Goal: Information Seeking & Learning: Learn about a topic

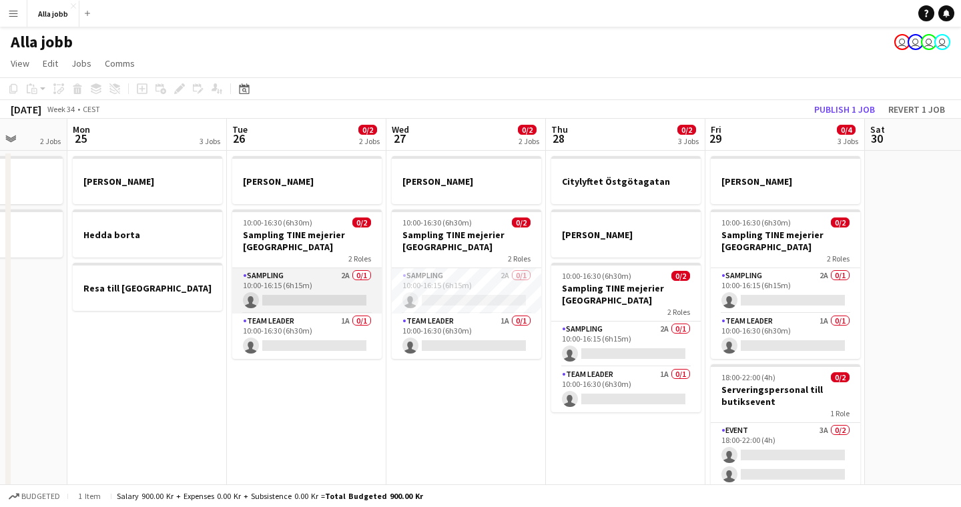
click at [296, 281] on app-card-role "Sampling 2A 0/1 10:00-16:15 (6h15m) single-neutral-actions" at bounding box center [307, 290] width 150 height 45
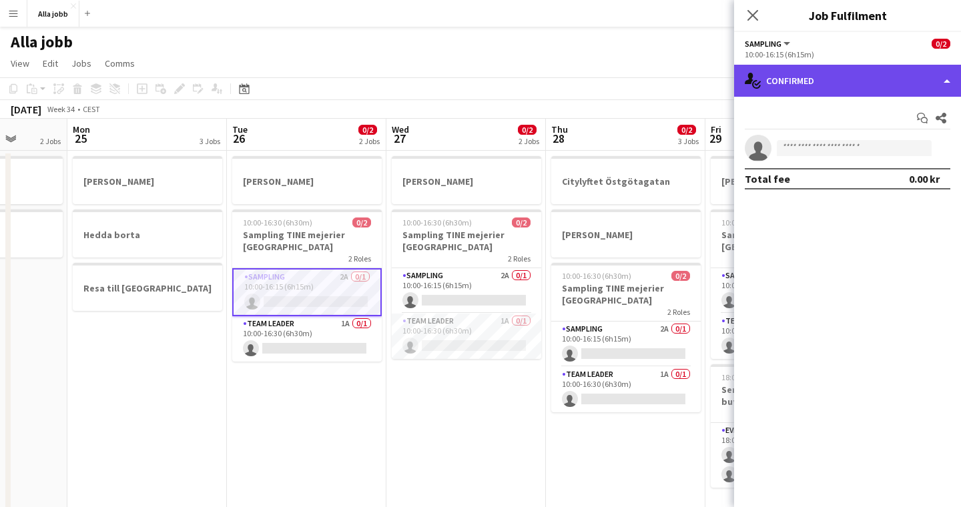
click at [797, 95] on div "single-neutral-actions-check-2 Confirmed" at bounding box center [847, 81] width 227 height 32
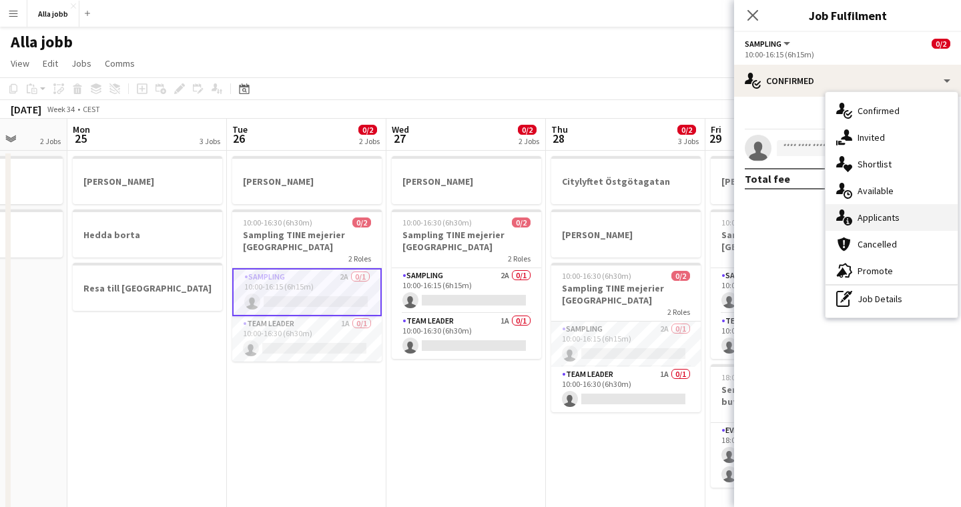
click at [878, 216] on div "single-neutral-actions-information Applicants" at bounding box center [892, 217] width 132 height 27
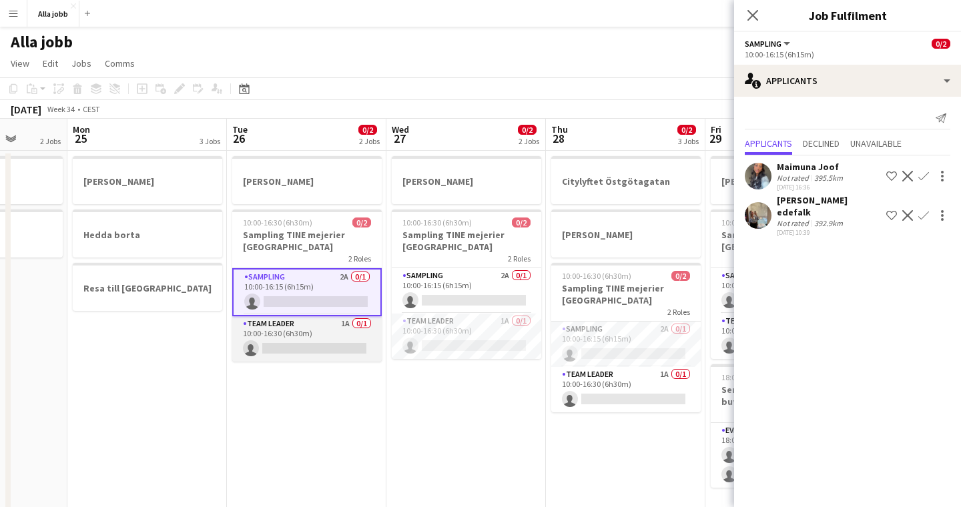
click at [343, 332] on app-card-role "Team Leader 1A 0/1 10:00-16:30 (6h30m) single-neutral-actions" at bounding box center [307, 338] width 150 height 45
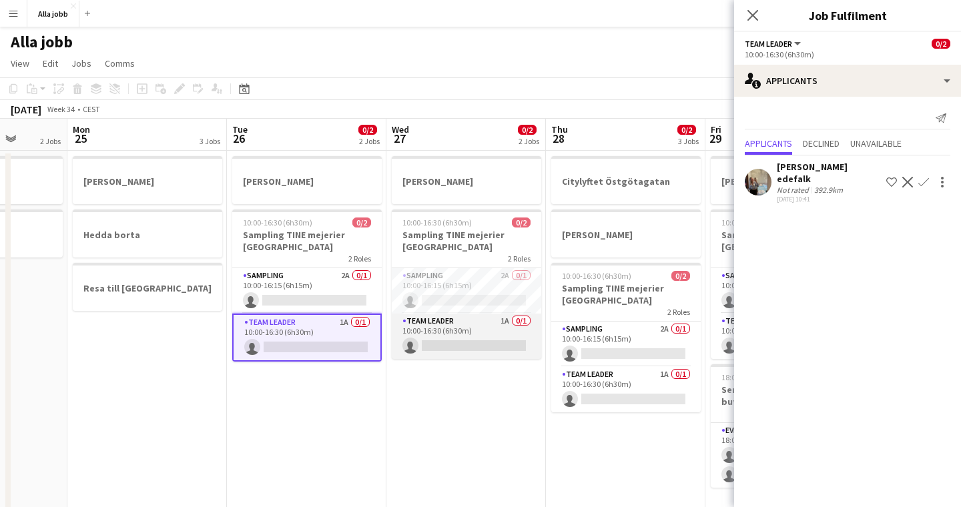
click at [465, 326] on app-card-role "Team Leader 1A 0/1 10:00-16:30 (6h30m) single-neutral-actions" at bounding box center [467, 336] width 150 height 45
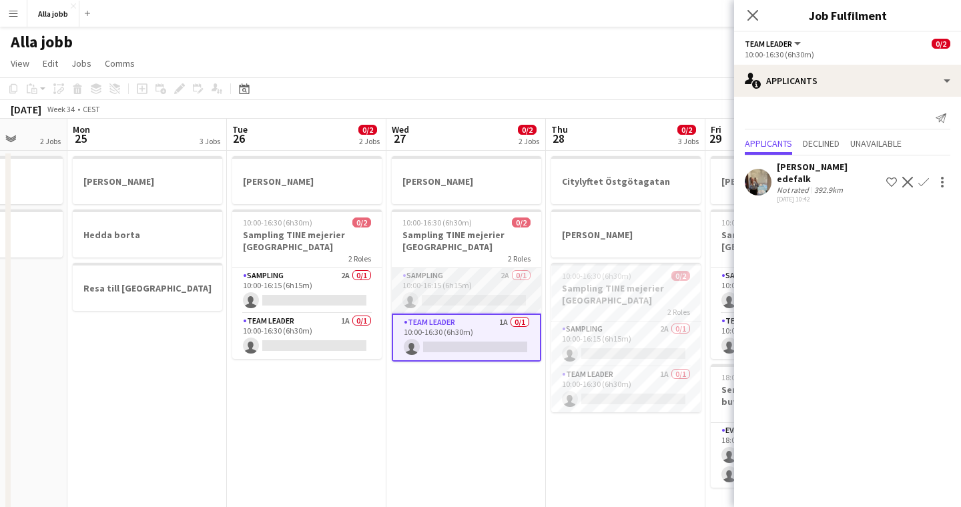
click at [464, 273] on app-card-role "Sampling 2A 0/1 10:00-16:15 (6h15m) single-neutral-actions" at bounding box center [467, 290] width 150 height 45
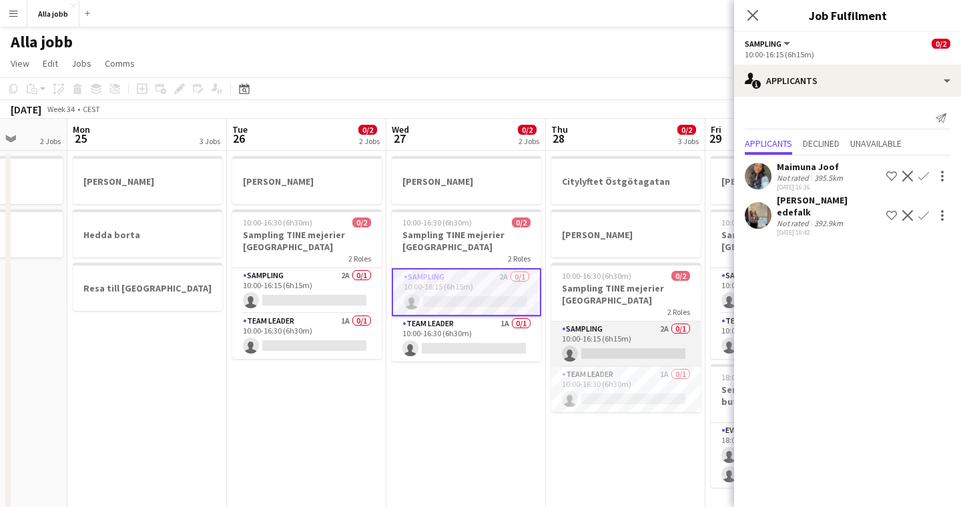
click at [585, 328] on app-card-role "Sampling 2A 0/1 10:00-16:15 (6h15m) single-neutral-actions" at bounding box center [626, 344] width 150 height 45
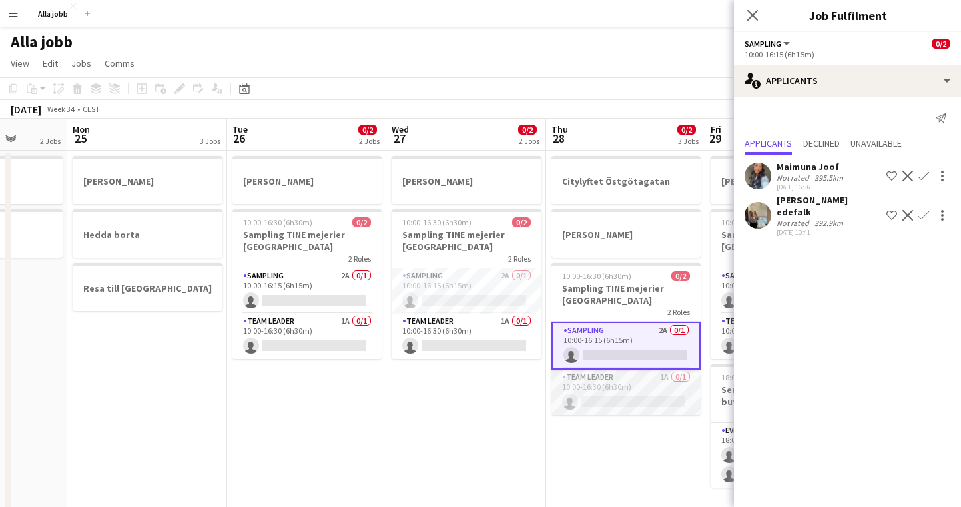
click at [580, 381] on app-card-role "Team Leader 1A 0/1 10:00-16:30 (6h30m) single-neutral-actions" at bounding box center [626, 392] width 150 height 45
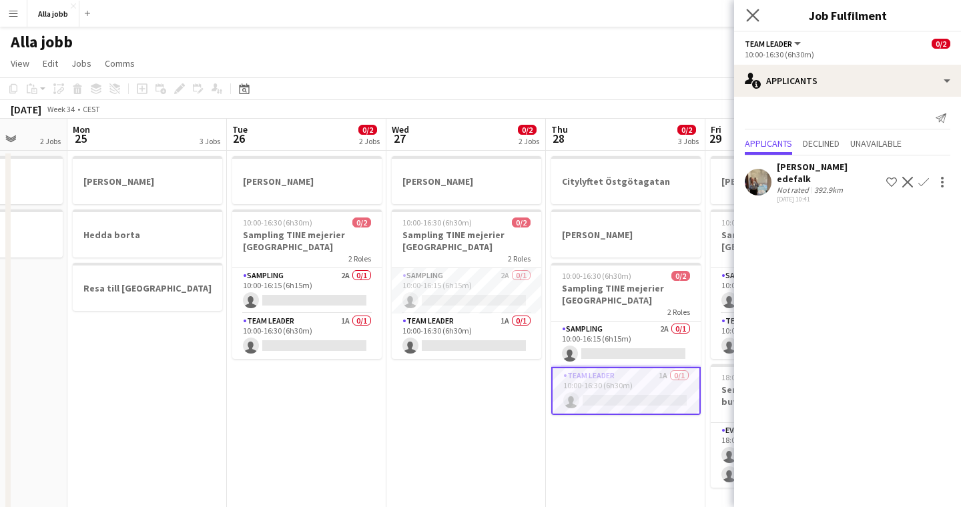
click at [758, 22] on app-icon "Close pop-in" at bounding box center [753, 15] width 19 height 19
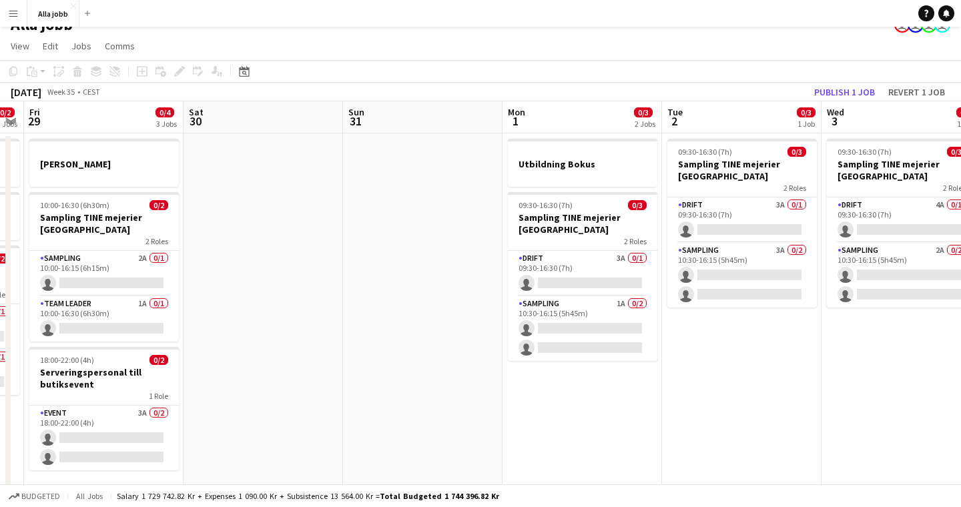
scroll to position [17, 0]
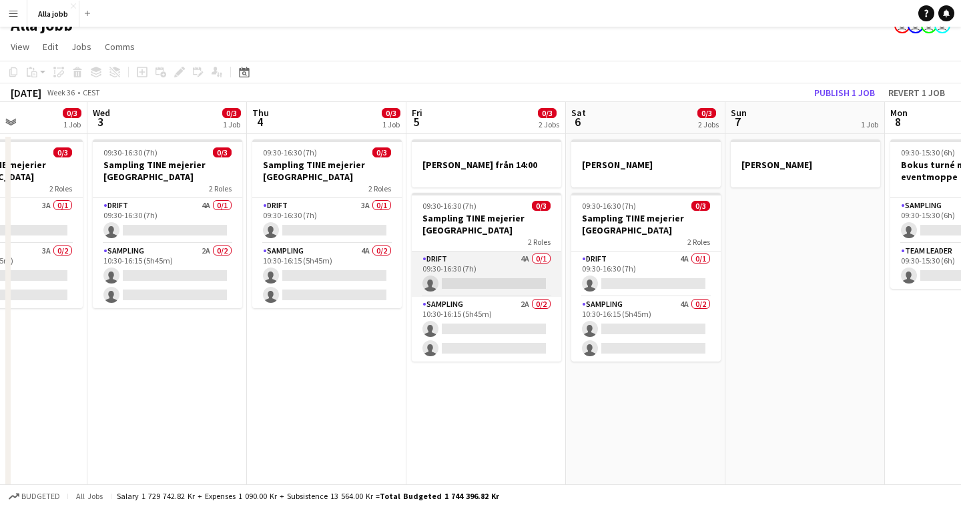
click at [522, 286] on app-card-role "Drift 4A 0/1 09:30-16:30 (7h) single-neutral-actions" at bounding box center [487, 274] width 150 height 45
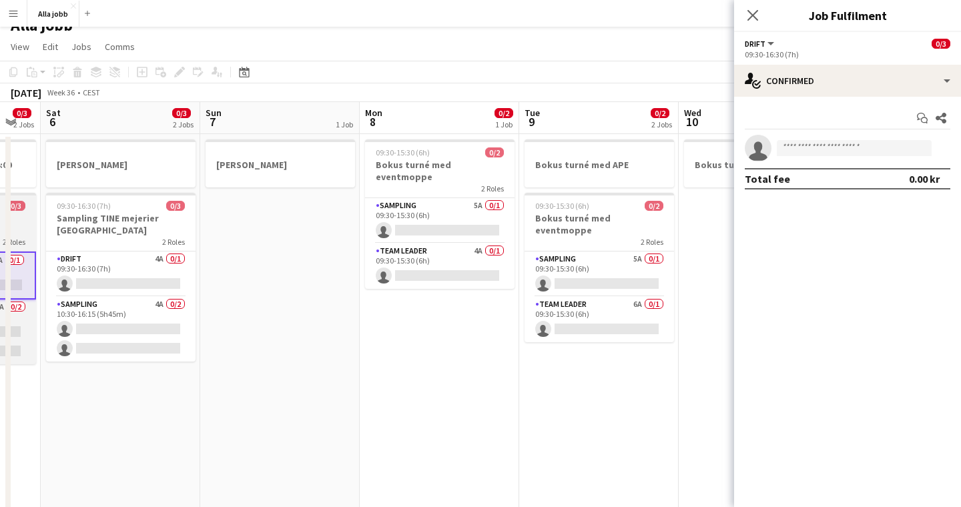
scroll to position [0, 508]
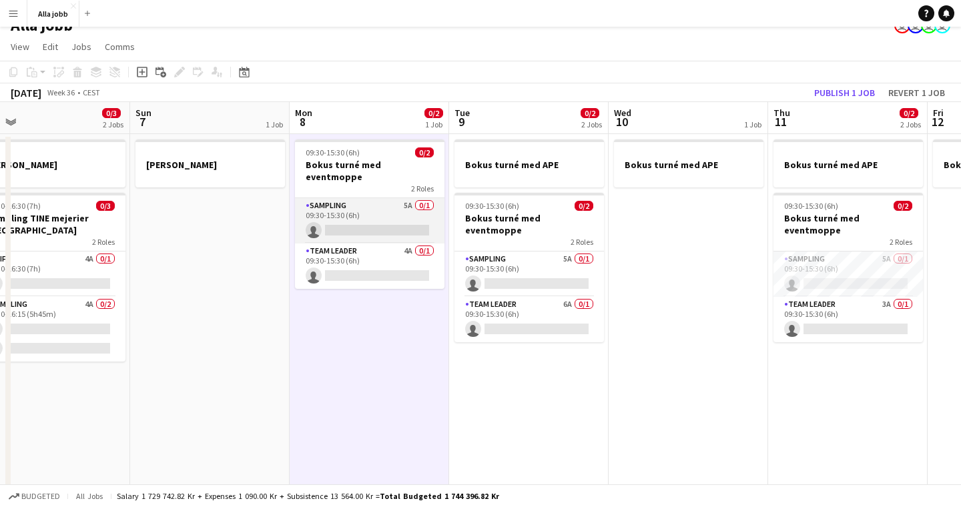
click at [388, 198] on app-card-role "Sampling 5A 0/1 09:30-15:30 (6h) single-neutral-actions" at bounding box center [370, 220] width 150 height 45
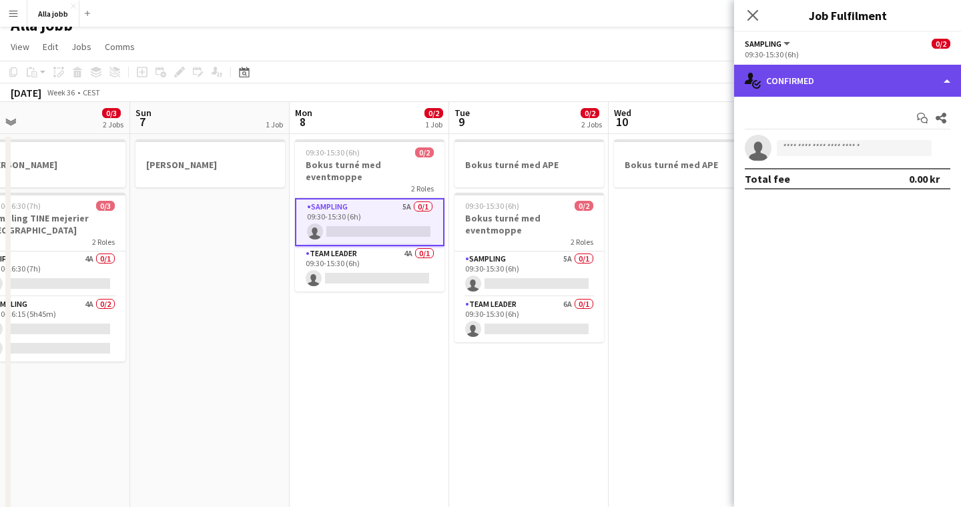
click at [795, 85] on div "single-neutral-actions-check-2 Confirmed" at bounding box center [847, 81] width 227 height 32
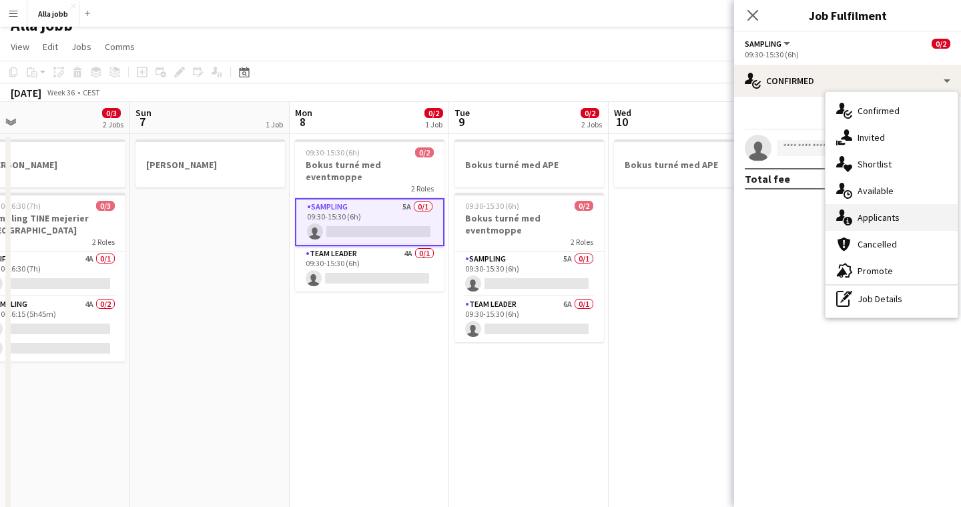
click at [879, 218] on div "single-neutral-actions-information Applicants" at bounding box center [892, 217] width 132 height 27
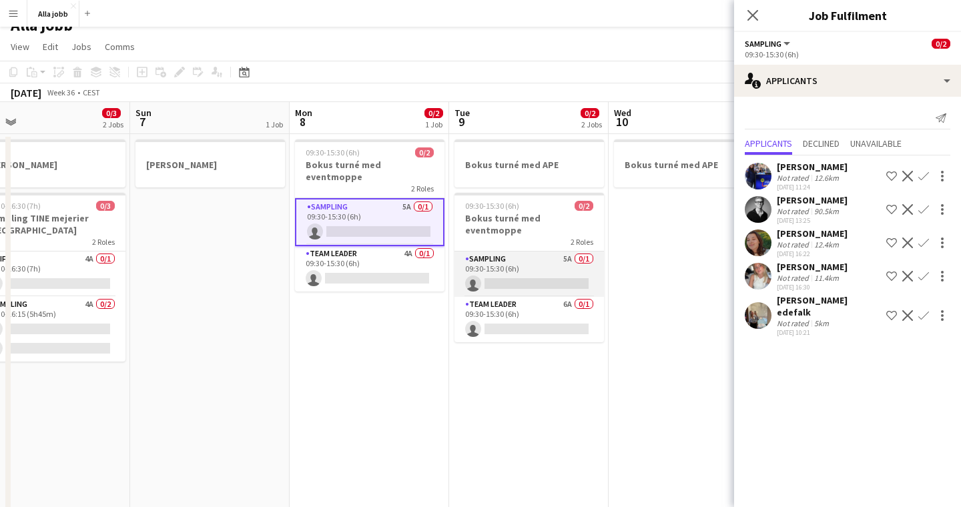
click at [503, 255] on app-card-role "Sampling 5A 0/1 09:30-15:30 (6h) single-neutral-actions" at bounding box center [530, 274] width 150 height 45
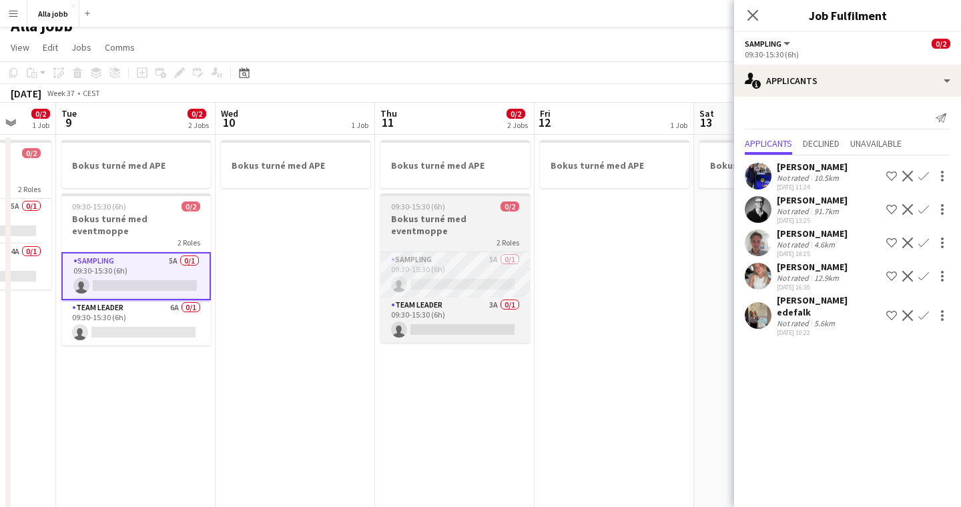
scroll to position [0, 590]
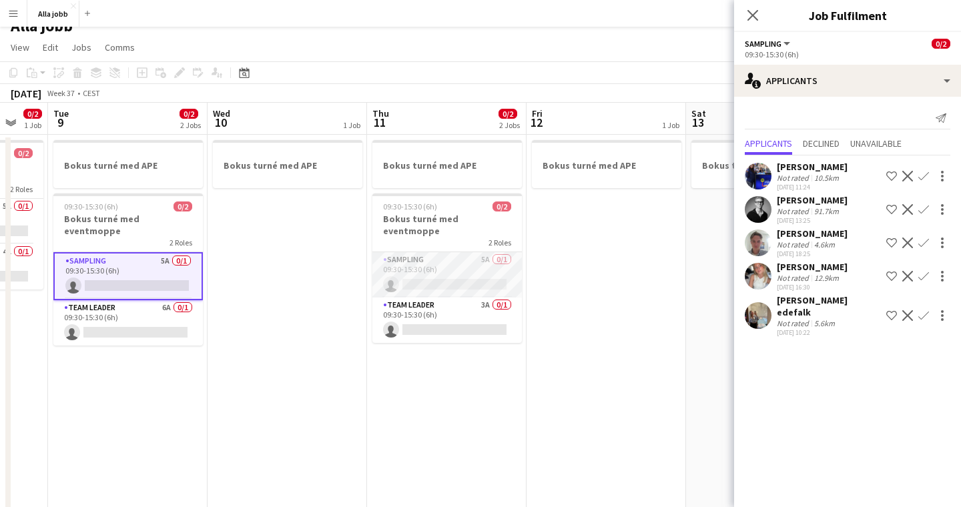
click at [443, 256] on app-card-role "Sampling 5A 0/1 09:30-15:30 (6h) single-neutral-actions" at bounding box center [448, 274] width 150 height 45
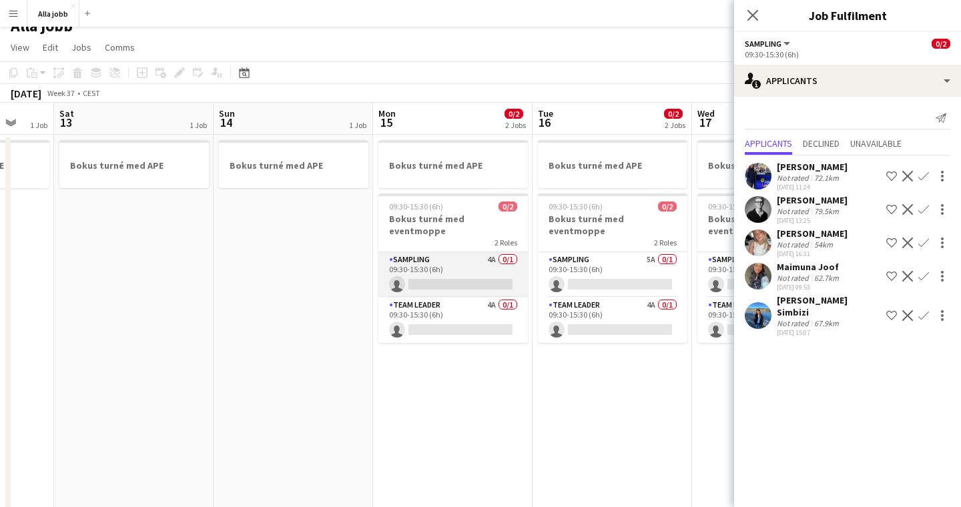
scroll to position [0, 592]
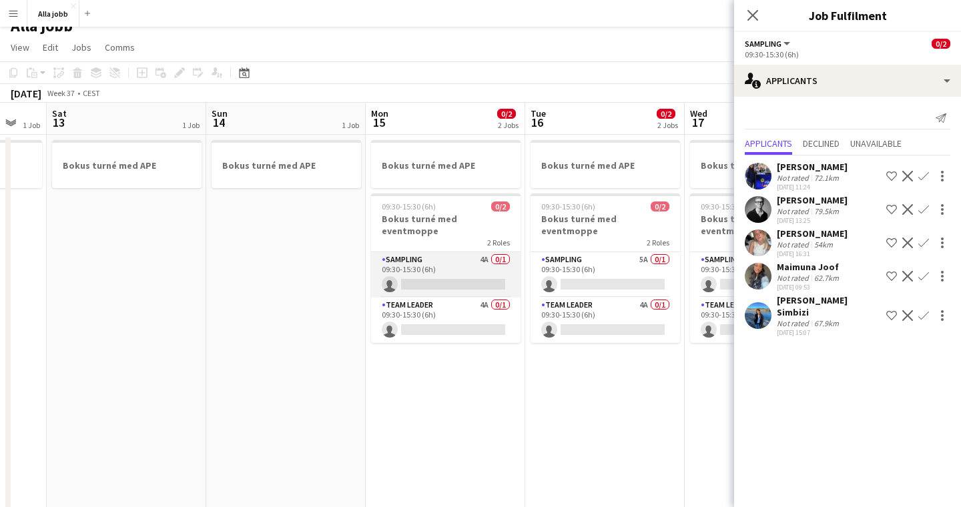
click at [443, 262] on app-card-role "Sampling 4A 0/1 09:30-15:30 (6h) single-neutral-actions" at bounding box center [446, 274] width 150 height 45
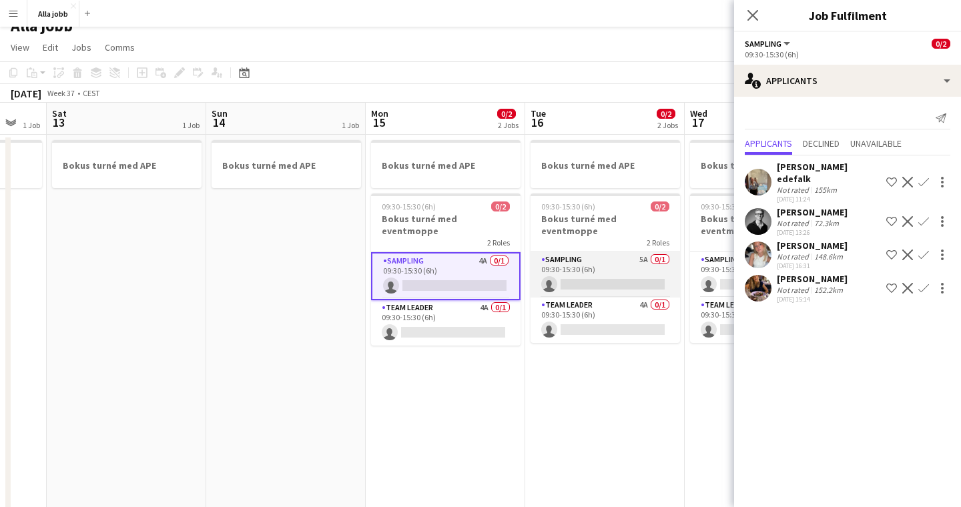
click at [561, 259] on app-card-role "Sampling 5A 0/1 09:30-15:30 (6h) single-neutral-actions" at bounding box center [606, 274] width 150 height 45
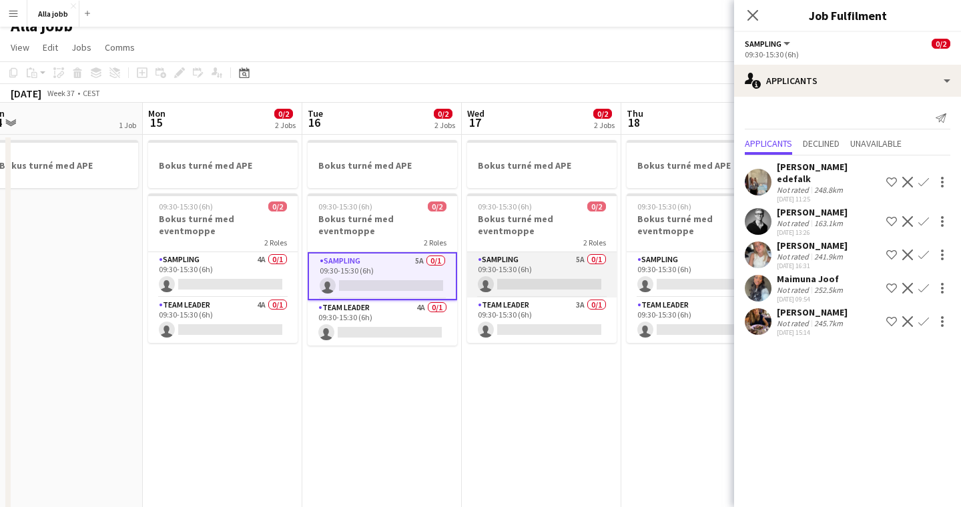
click at [556, 254] on app-card-role "Sampling 5A 0/1 09:30-15:30 (6h) single-neutral-actions" at bounding box center [542, 274] width 150 height 45
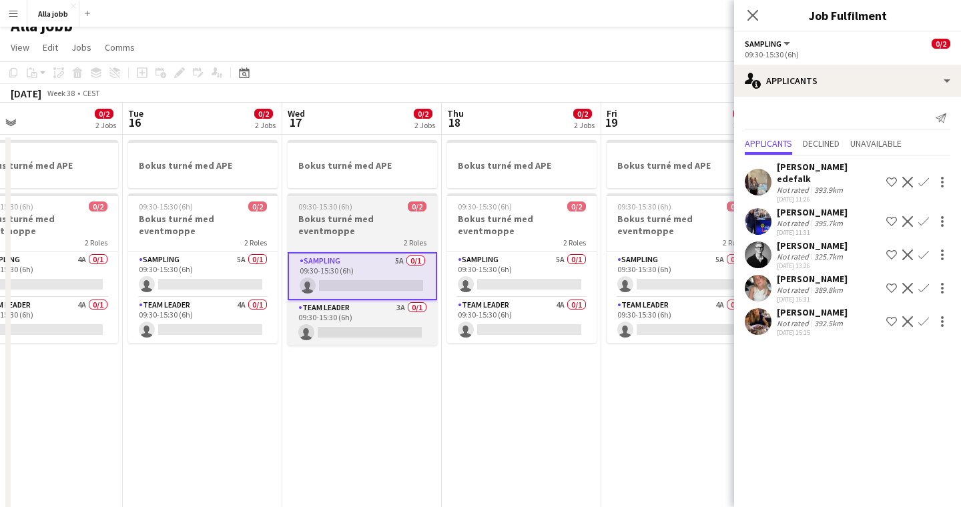
click at [556, 254] on app-card-role "Sampling 5A 0/1 09:30-15:30 (6h) single-neutral-actions" at bounding box center [522, 274] width 150 height 45
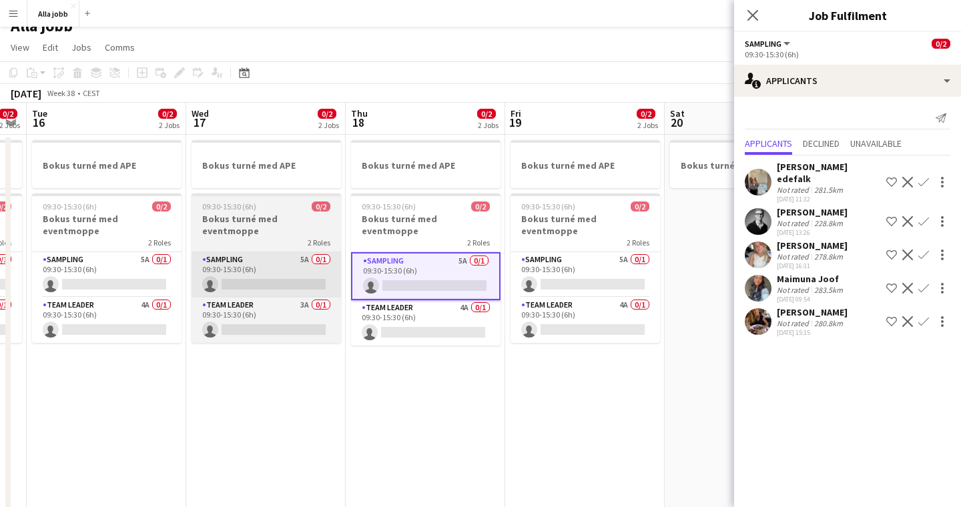
scroll to position [0, 488]
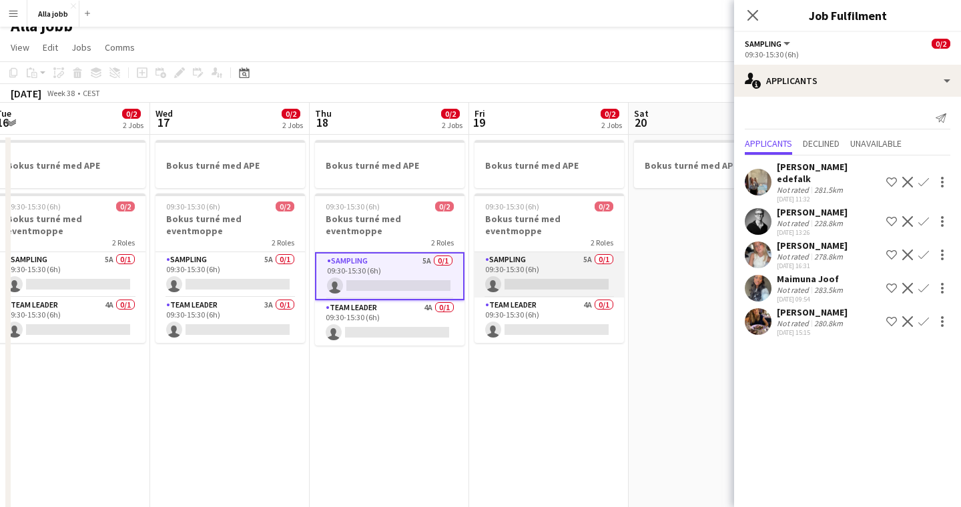
click at [557, 255] on app-card-role "Sampling 5A 0/1 09:30-15:30 (6h) single-neutral-actions" at bounding box center [550, 274] width 150 height 45
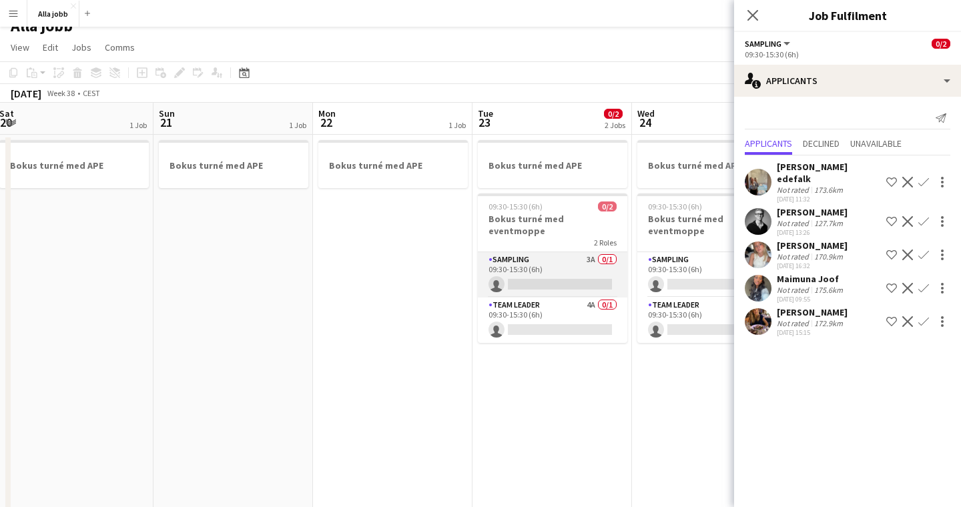
click at [537, 256] on app-card-role "Sampling 3A 0/1 09:30-15:30 (6h) single-neutral-actions" at bounding box center [553, 274] width 150 height 45
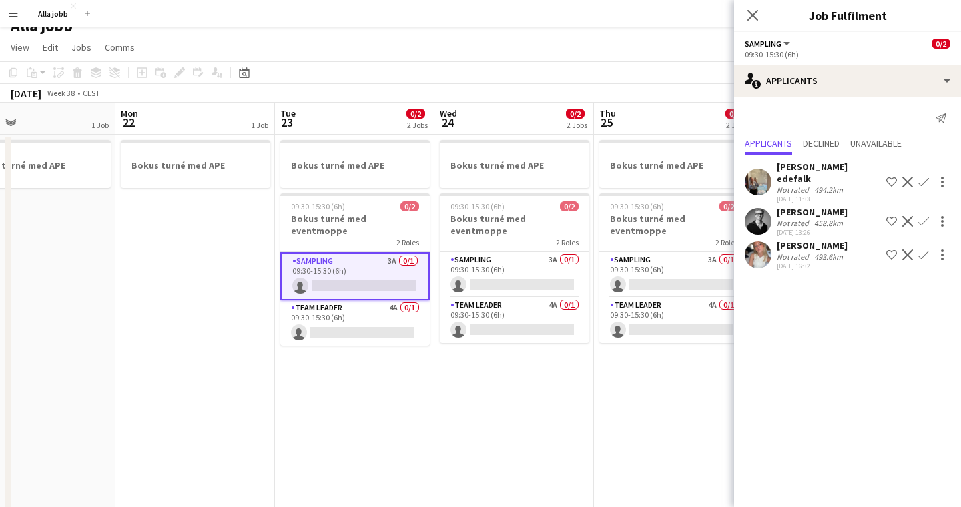
scroll to position [0, 425]
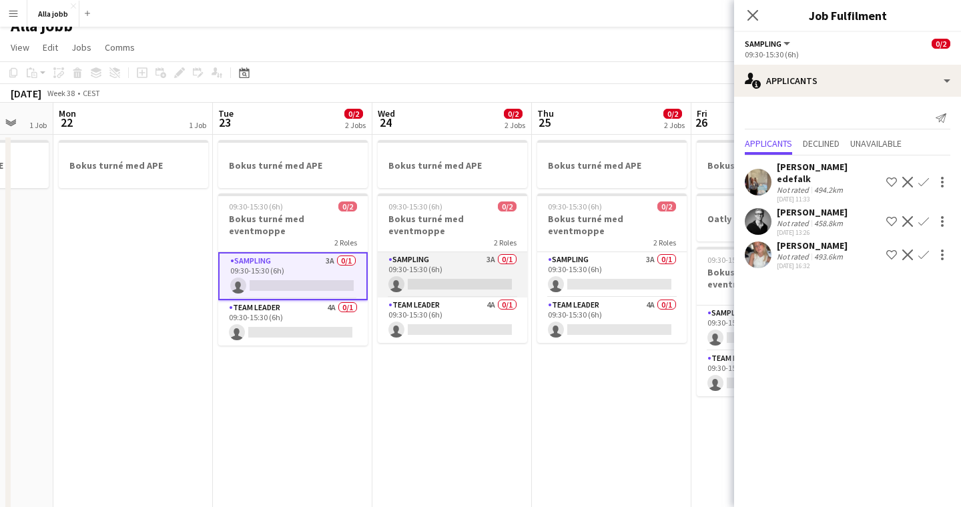
click at [474, 257] on app-card-role "Sampling 3A 0/1 09:30-15:30 (6h) single-neutral-actions" at bounding box center [453, 274] width 150 height 45
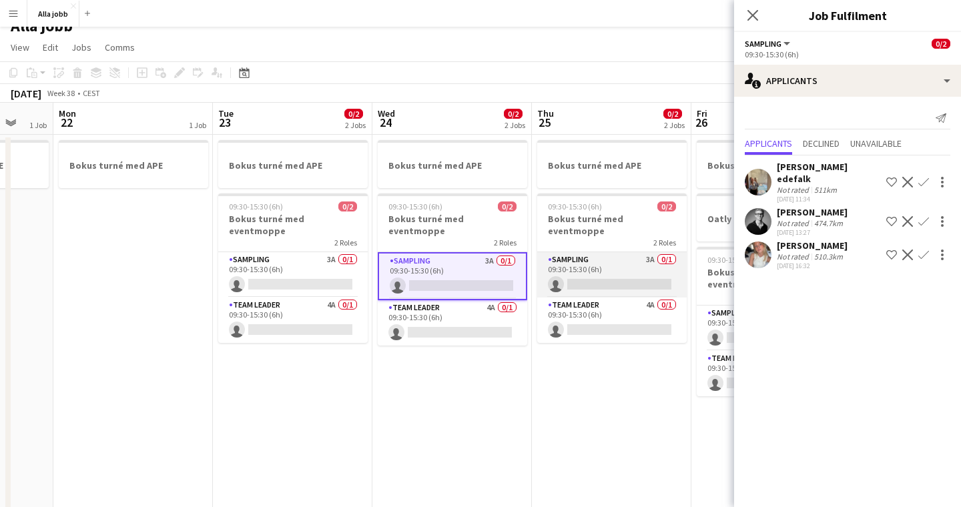
click at [581, 256] on app-card-role "Sampling 3A 0/1 09:30-15:30 (6h) single-neutral-actions" at bounding box center [612, 274] width 150 height 45
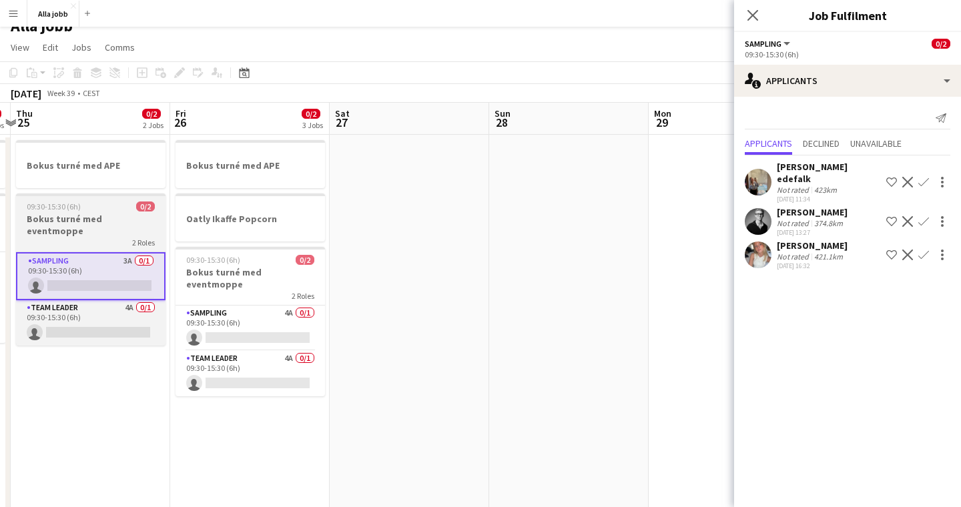
scroll to position [0, 439]
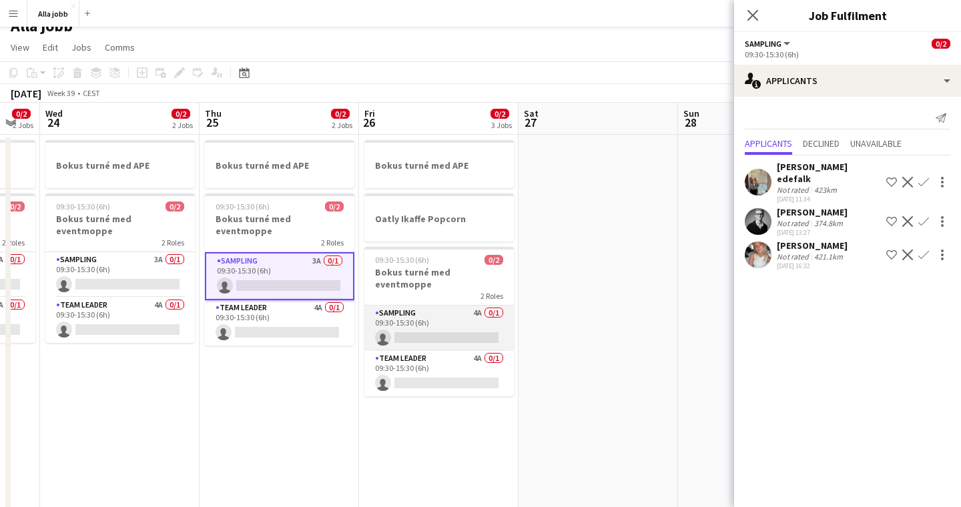
click at [446, 311] on app-card-role "Sampling 4A 0/1 09:30-15:30 (6h) single-neutral-actions" at bounding box center [440, 328] width 150 height 45
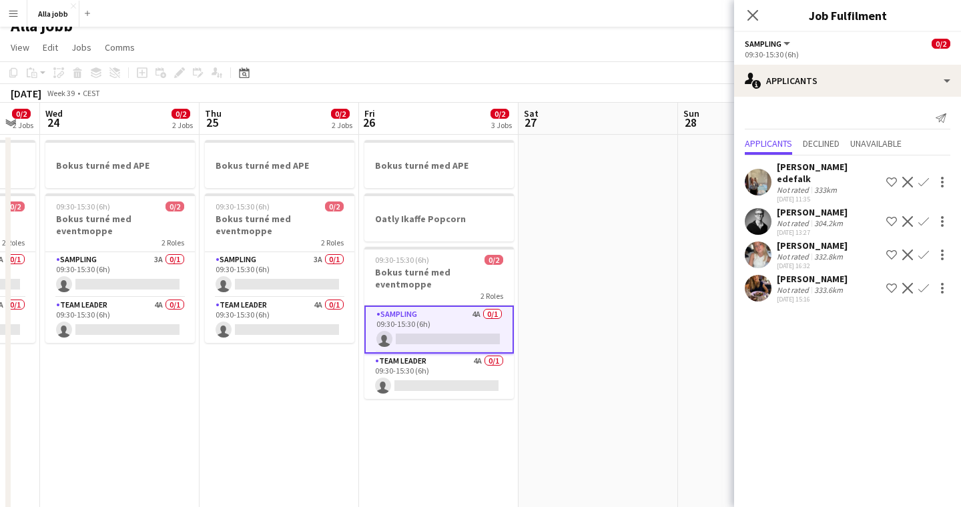
scroll to position [0, 401]
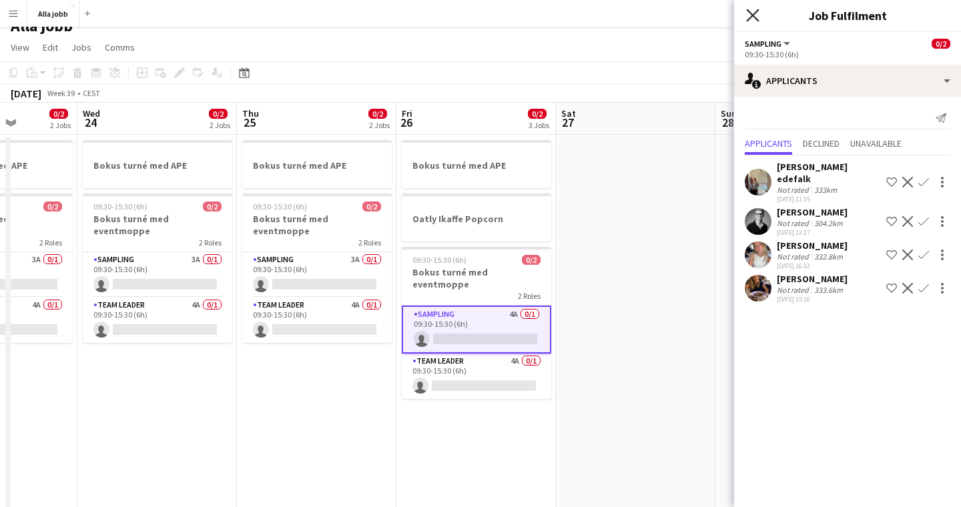
click at [756, 20] on icon "Close pop-in" at bounding box center [752, 15] width 13 height 13
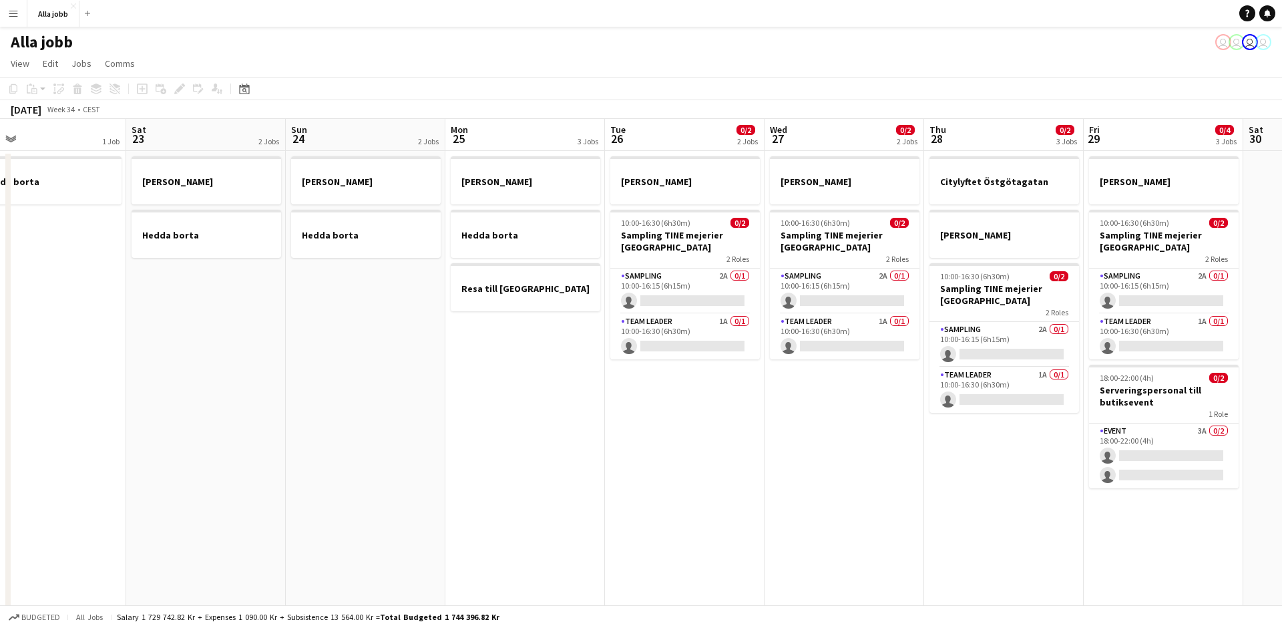
scroll to position [0, 630]
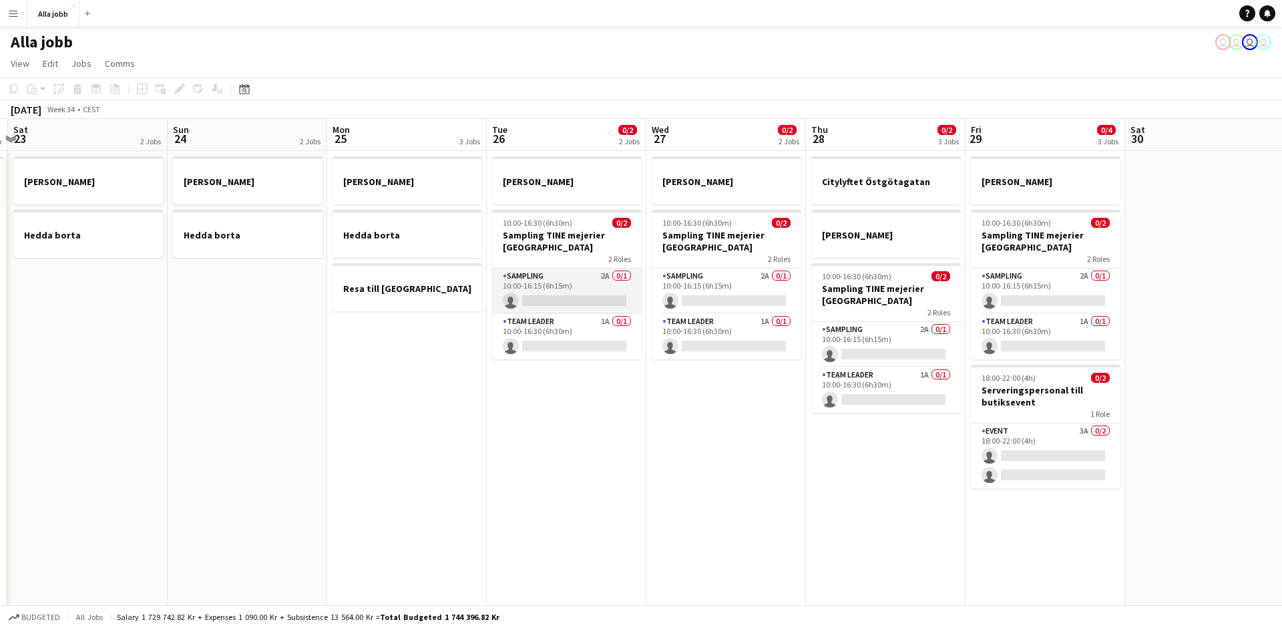
click at [546, 271] on app-card-role "Sampling 2A 0/1 10:00-16:15 (6h15m) single-neutral-actions" at bounding box center [567, 290] width 150 height 45
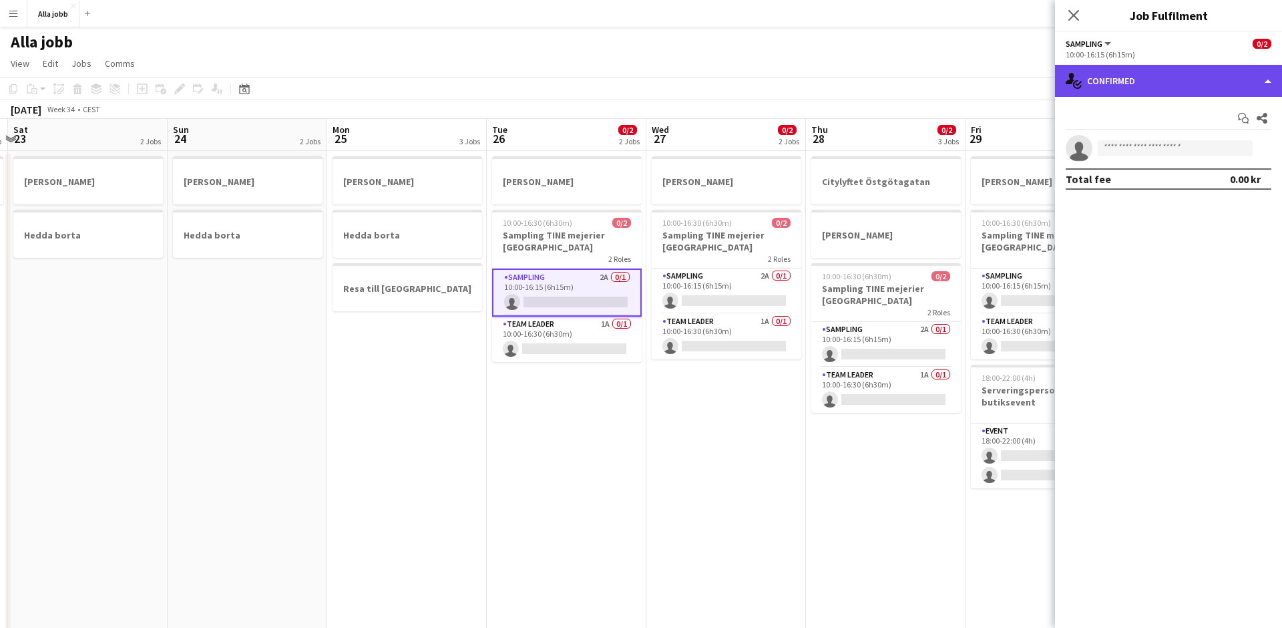
click at [1113, 89] on div "single-neutral-actions-check-2 Confirmed" at bounding box center [1168, 81] width 227 height 32
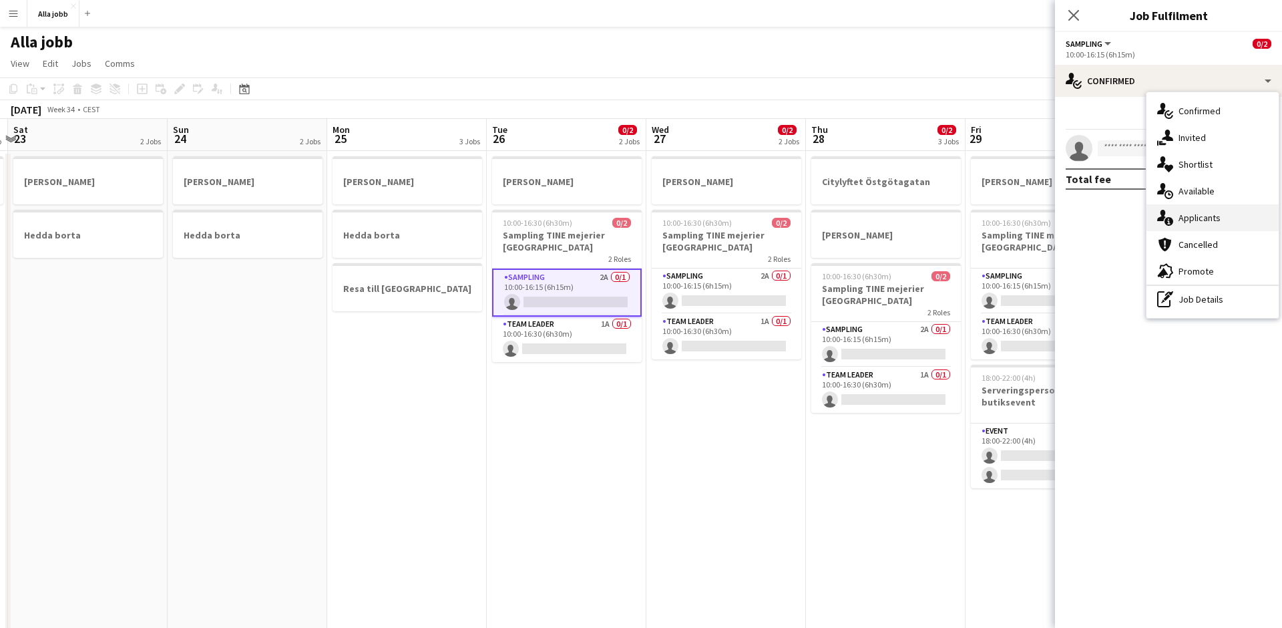
click at [1200, 219] on div "single-neutral-actions-information Applicants" at bounding box center [1212, 217] width 132 height 27
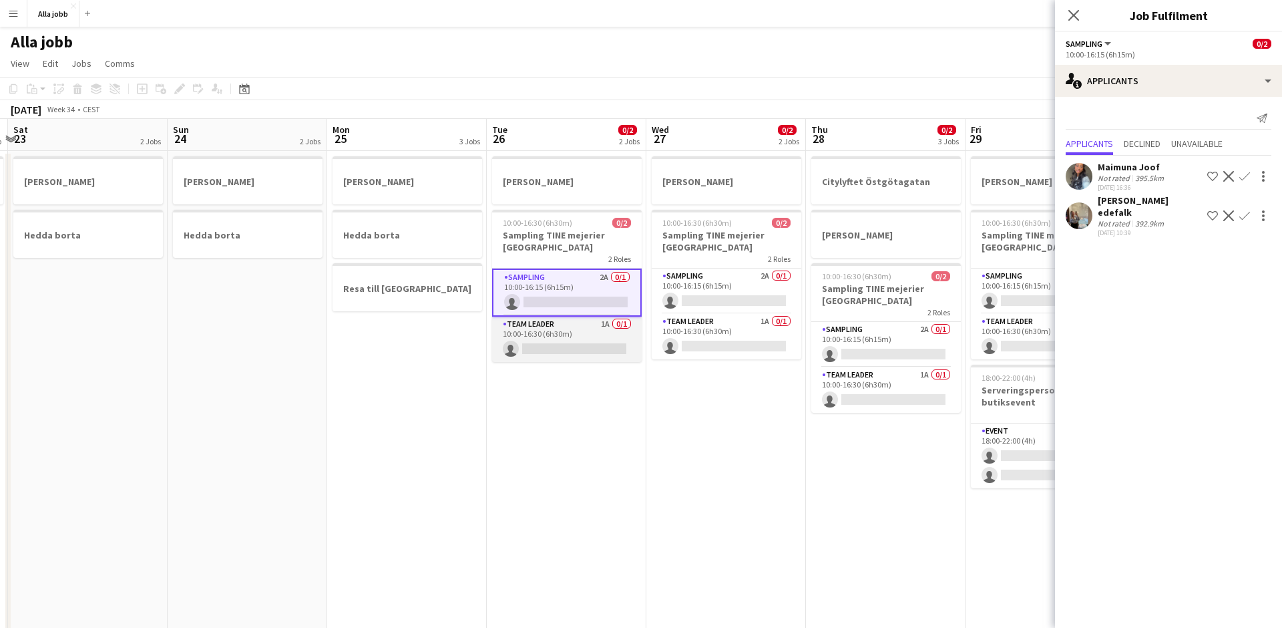
click at [586, 342] on app-card-role "Team Leader 1A 0/1 10:00-16:30 (6h30m) single-neutral-actions" at bounding box center [567, 338] width 150 height 45
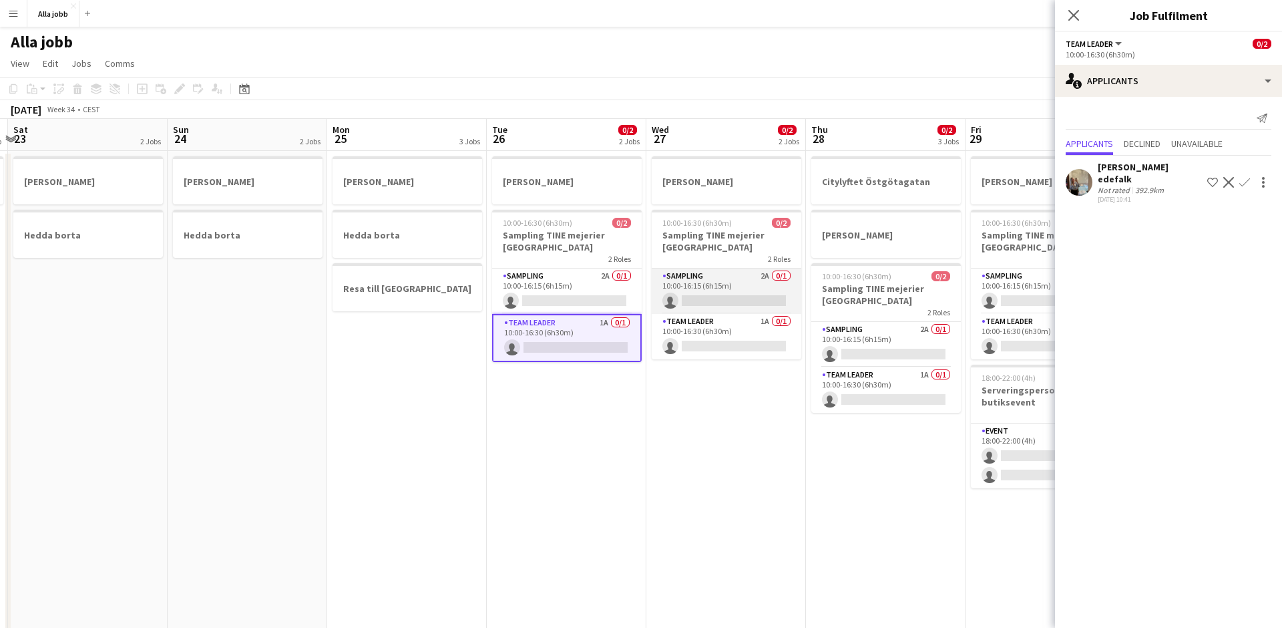
click at [709, 286] on app-card-role "Sampling 2A 0/1 10:00-16:15 (6h15m) single-neutral-actions" at bounding box center [727, 290] width 150 height 45
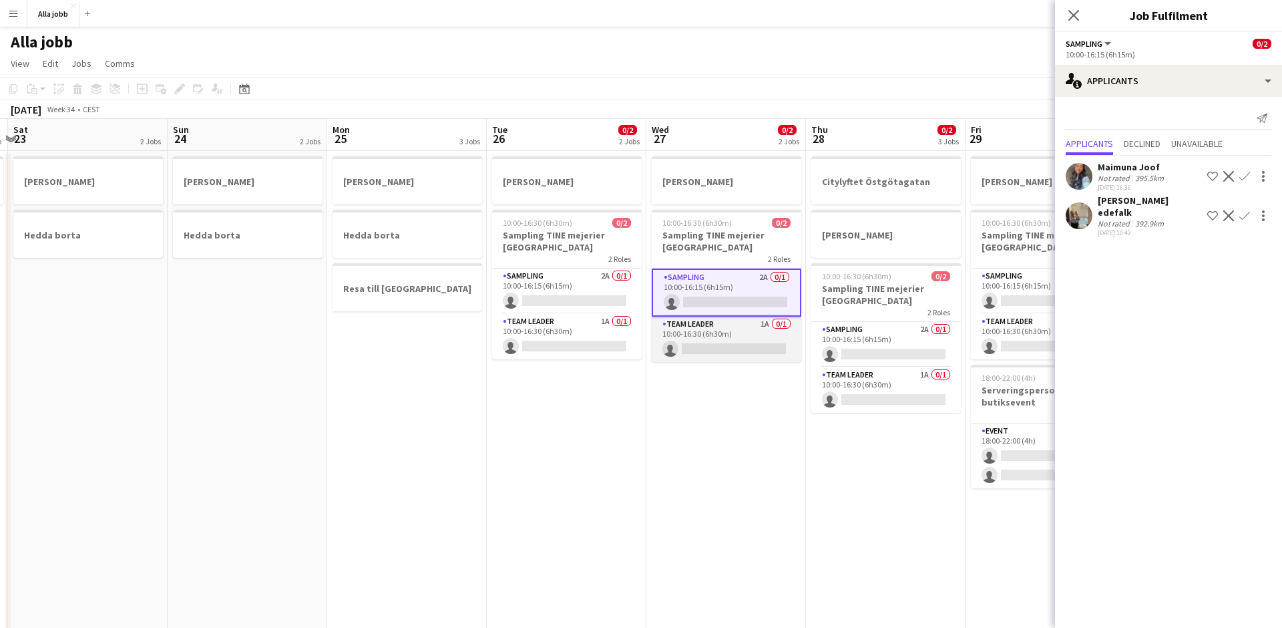
click at [710, 324] on app-card-role "Team Leader 1A 0/1 10:00-16:30 (6h30m) single-neutral-actions" at bounding box center [727, 338] width 150 height 45
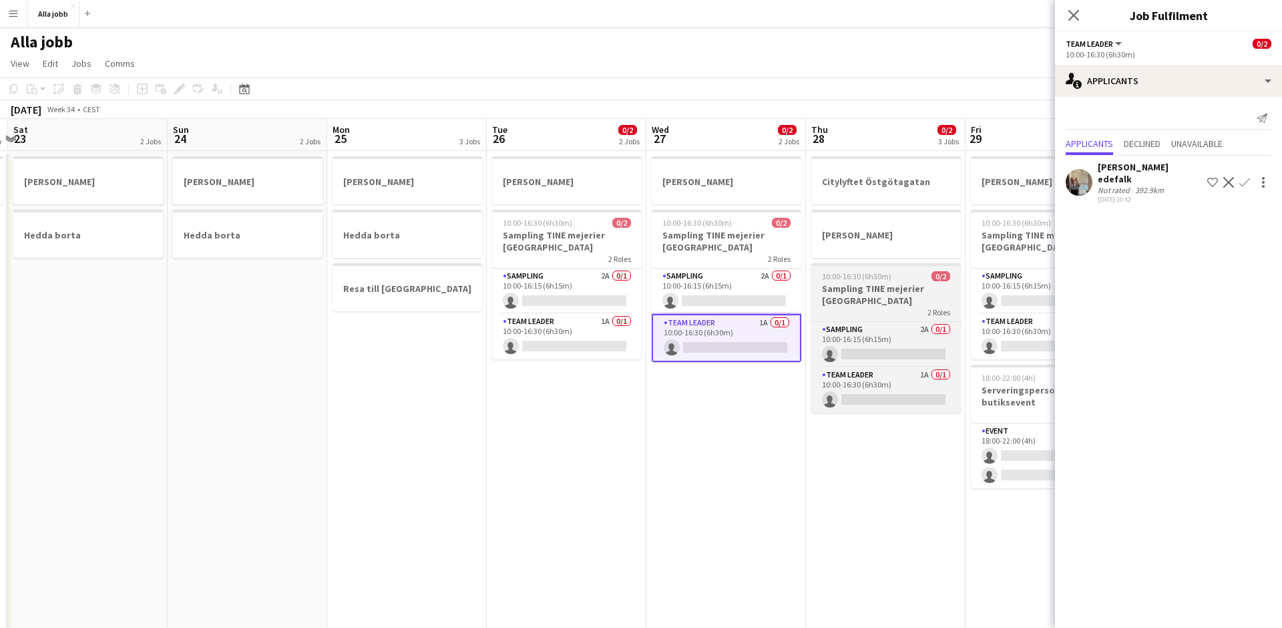
click at [849, 276] on span "10:00-16:30 (6h30m)" at bounding box center [856, 276] width 69 height 10
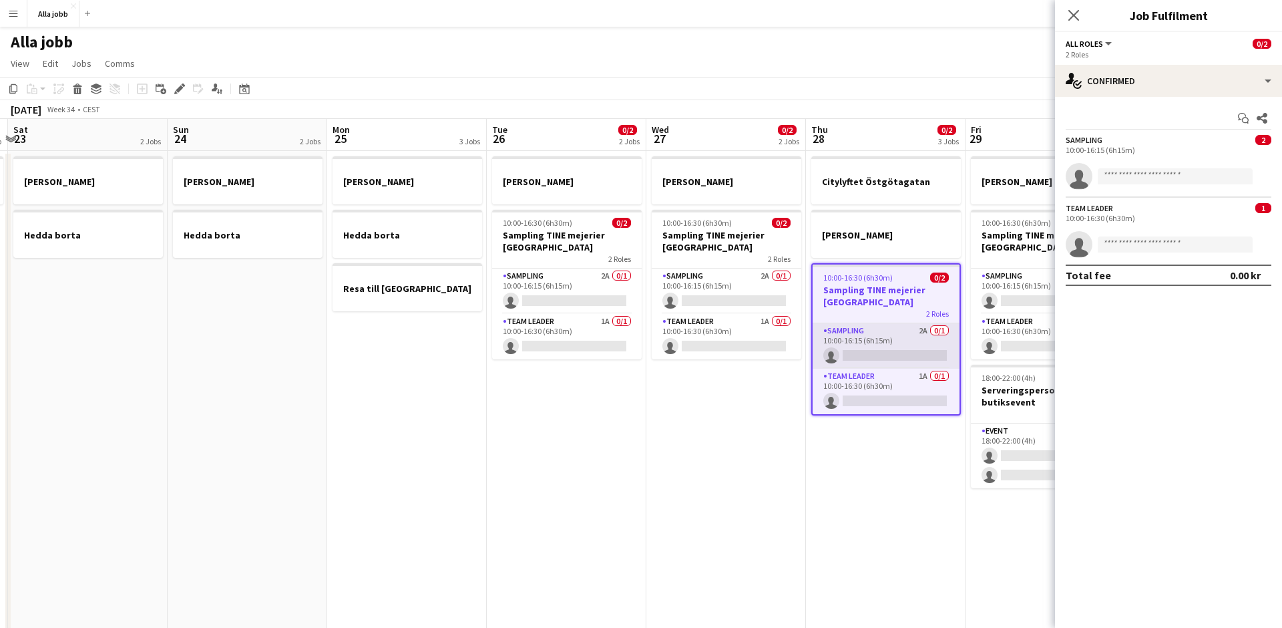
click at [849, 341] on app-card-role "Sampling 2A 0/1 10:00-16:15 (6h15m) single-neutral-actions" at bounding box center [886, 345] width 147 height 45
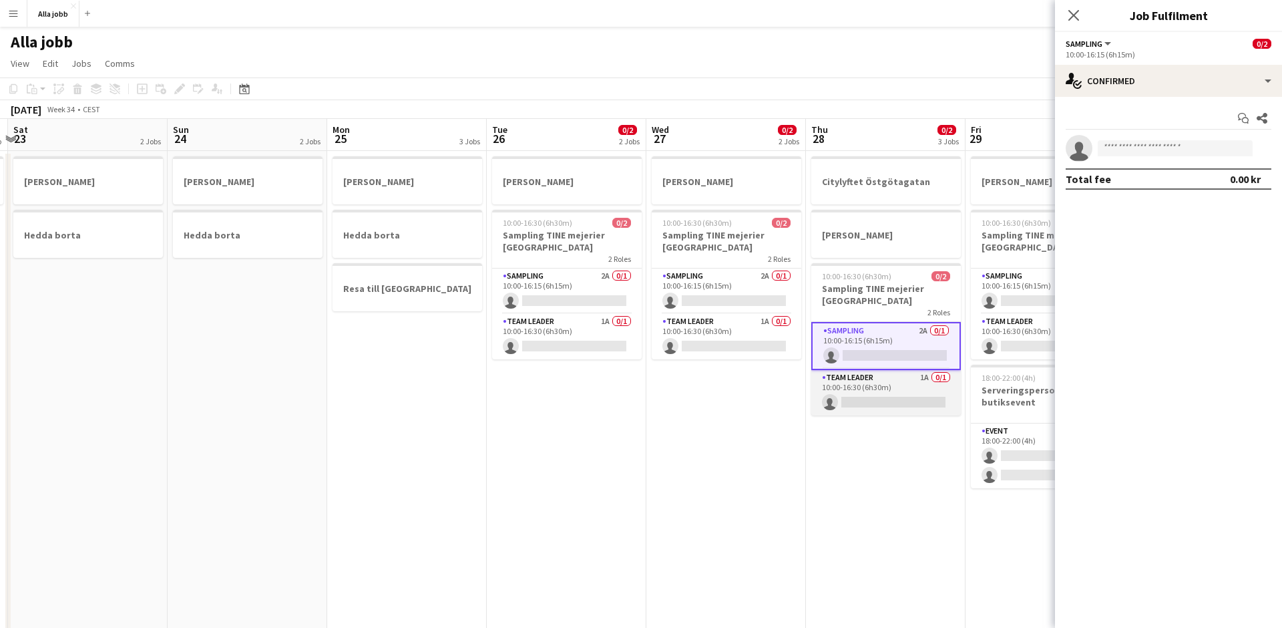
click at [850, 380] on app-card-role "Team Leader 1A 0/1 10:00-16:30 (6h30m) single-neutral-actions" at bounding box center [886, 392] width 150 height 45
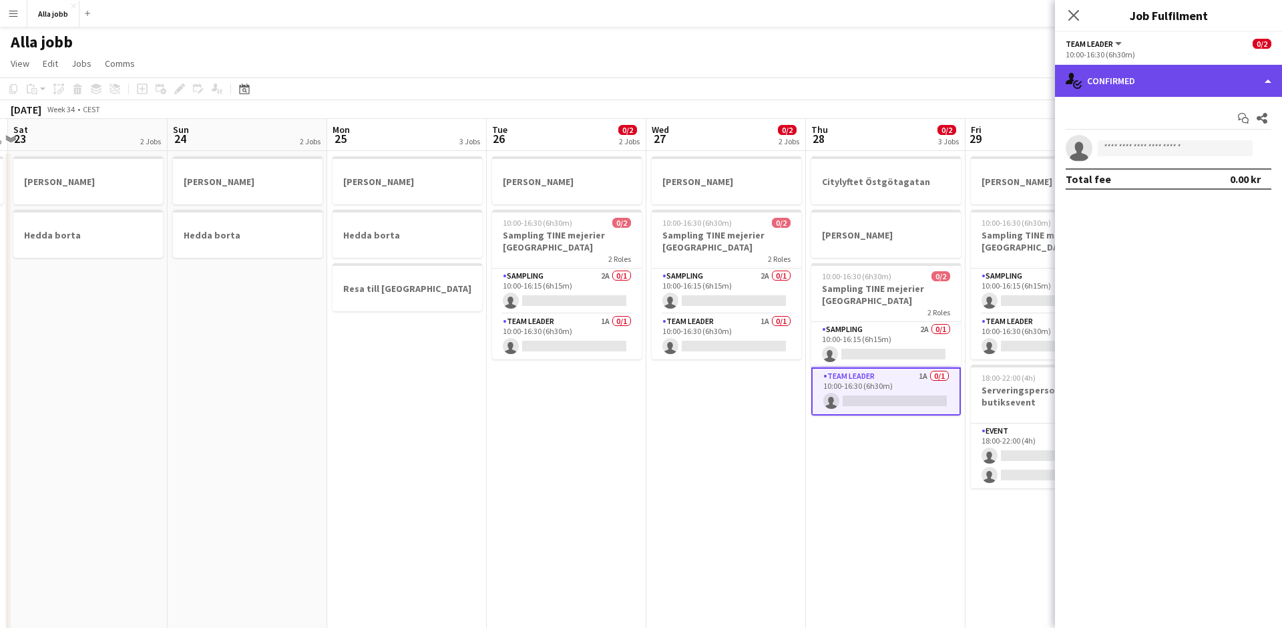
click at [1112, 76] on div "single-neutral-actions-check-2 Confirmed" at bounding box center [1168, 81] width 227 height 32
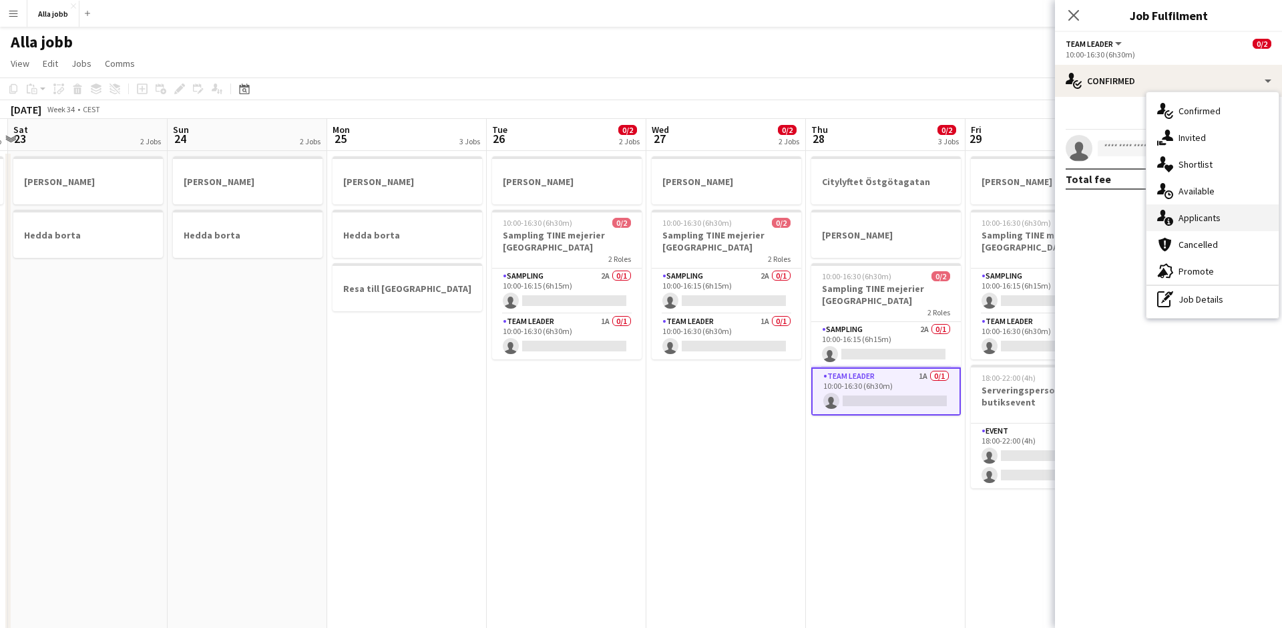
click at [1178, 209] on div "single-neutral-actions-information Applicants" at bounding box center [1212, 217] width 132 height 27
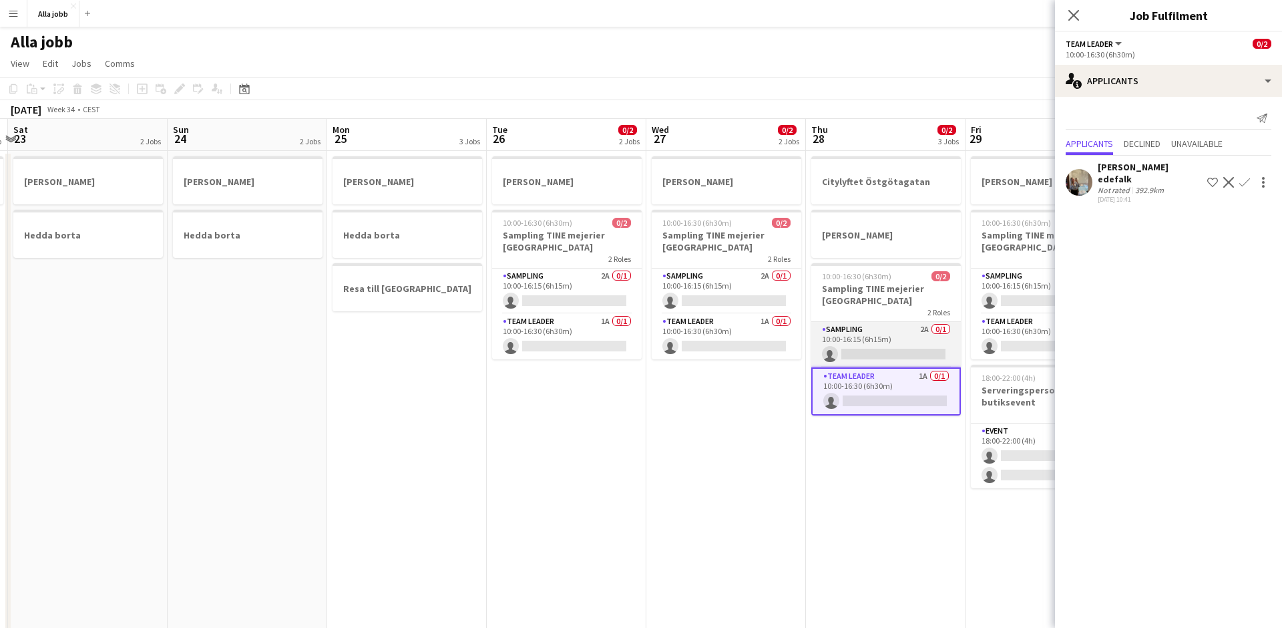
click at [899, 330] on app-card-role "Sampling 2A 0/1 10:00-16:15 (6h15m) single-neutral-actions" at bounding box center [886, 344] width 150 height 45
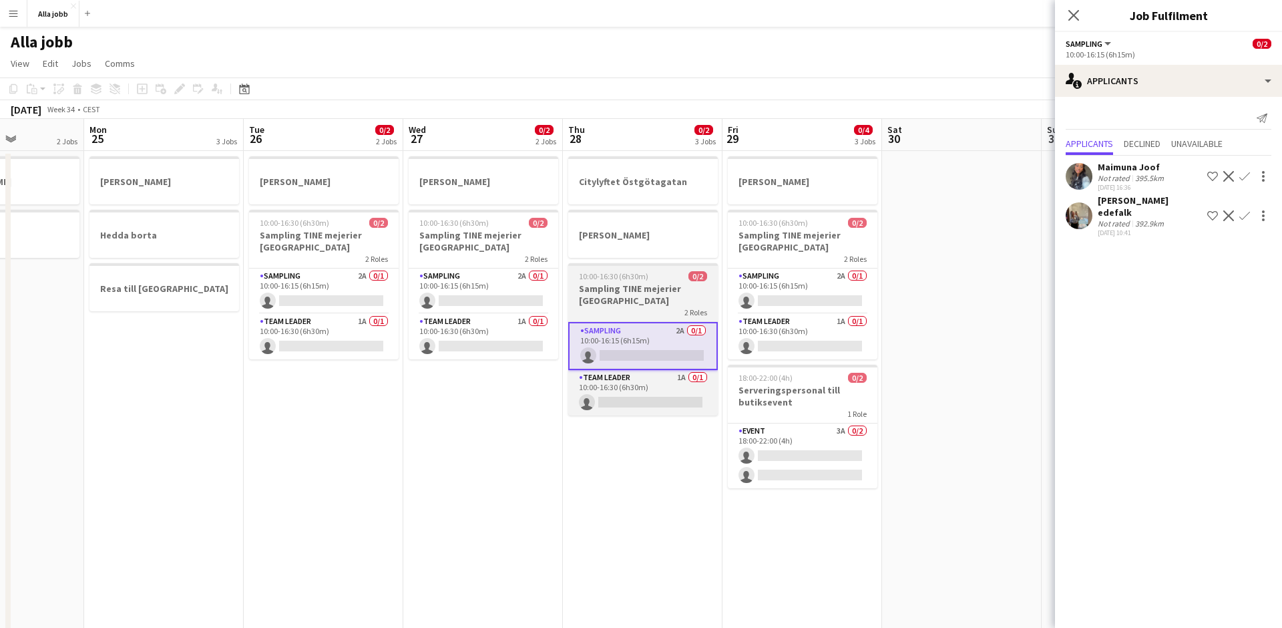
scroll to position [0, 602]
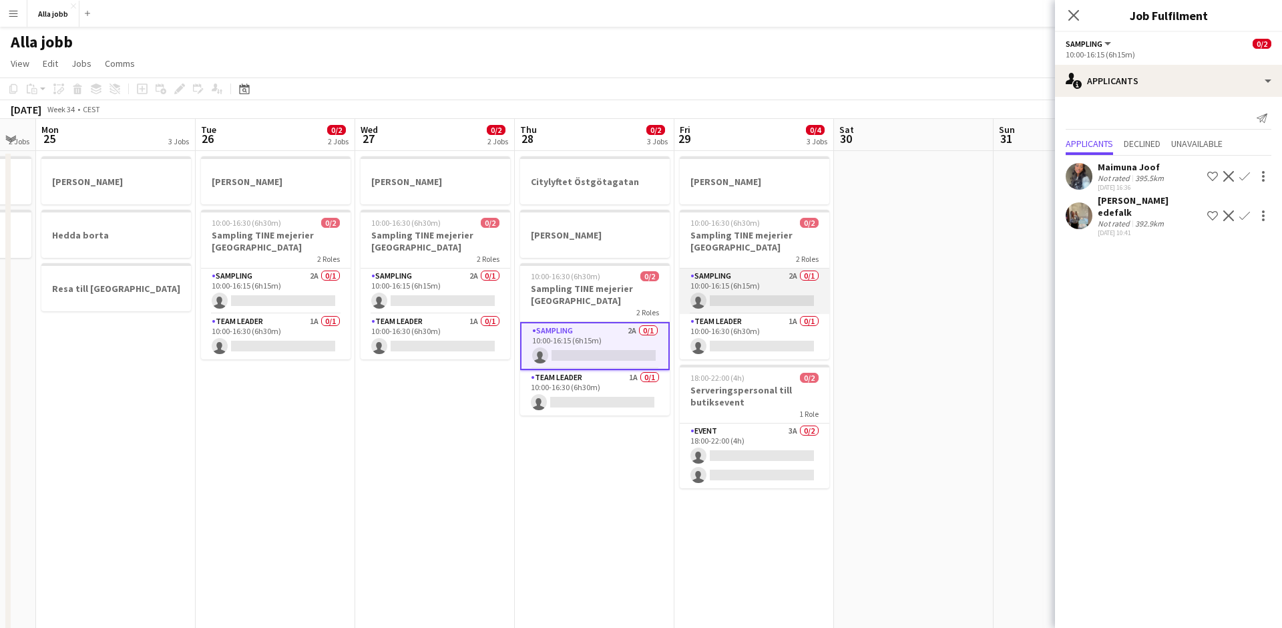
click at [742, 284] on app-card-role "Sampling 2A 0/1 10:00-16:15 (6h15m) single-neutral-actions" at bounding box center [755, 290] width 150 height 45
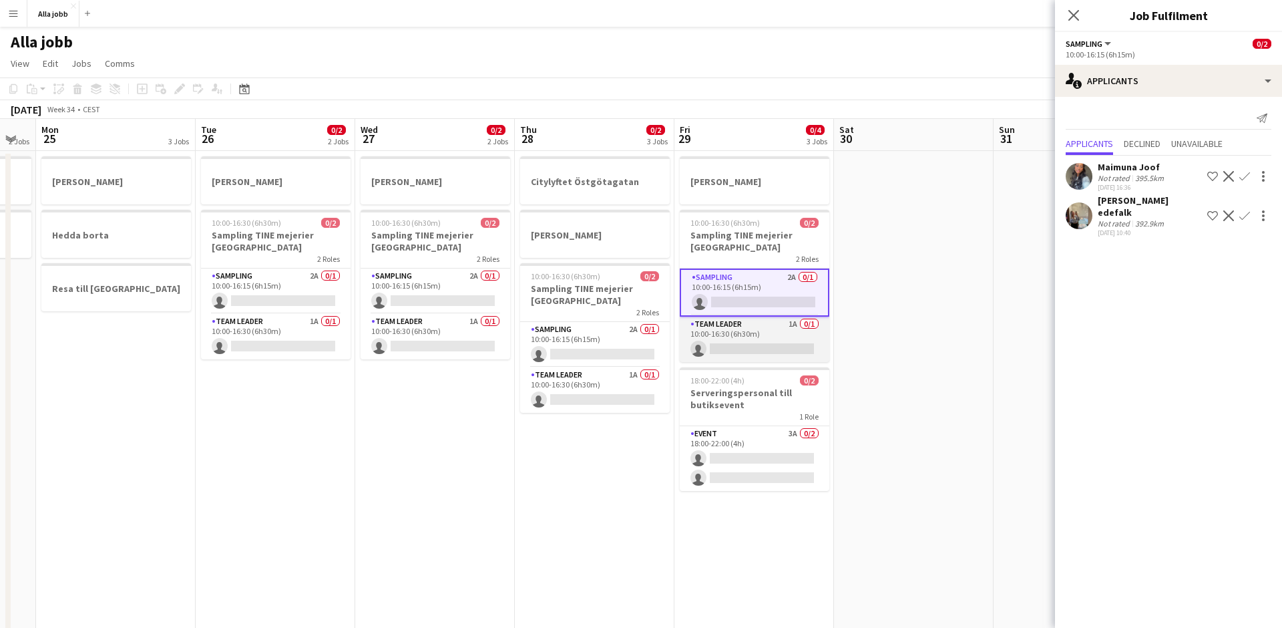
click at [744, 322] on app-card-role "Team Leader 1A 0/1 10:00-16:30 (6h30m) single-neutral-actions" at bounding box center [755, 338] width 150 height 45
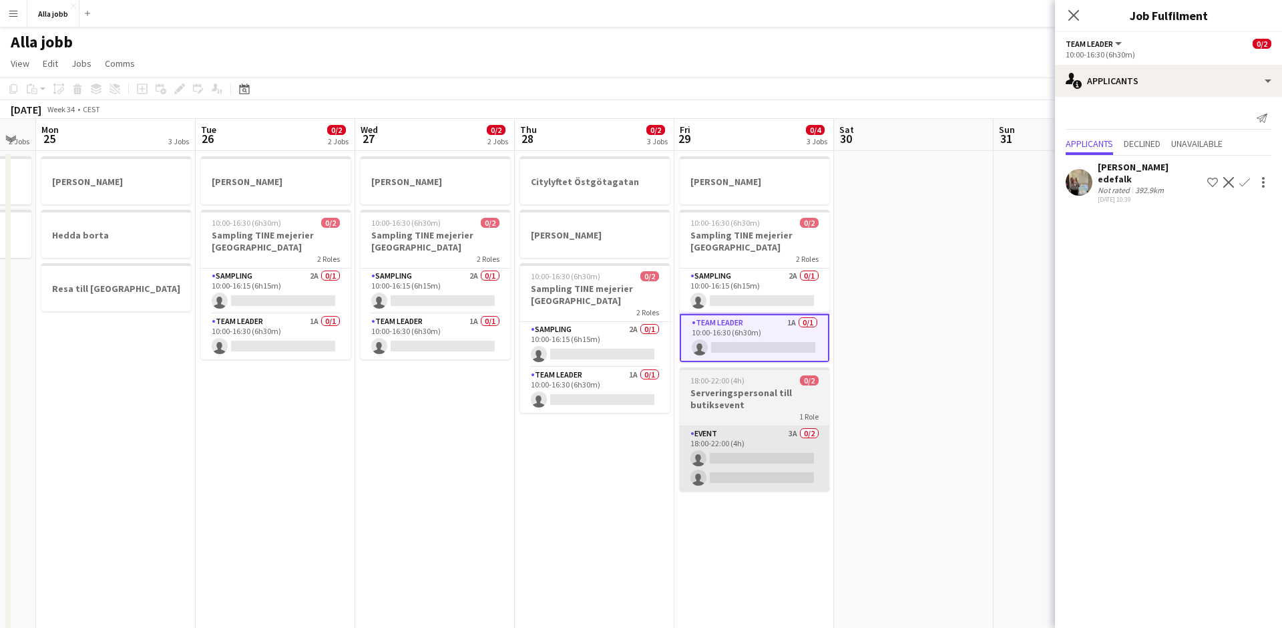
click at [752, 439] on app-card-role "Event 3A 0/2 18:00-22:00 (4h) single-neutral-actions single-neutral-actions" at bounding box center [755, 458] width 150 height 65
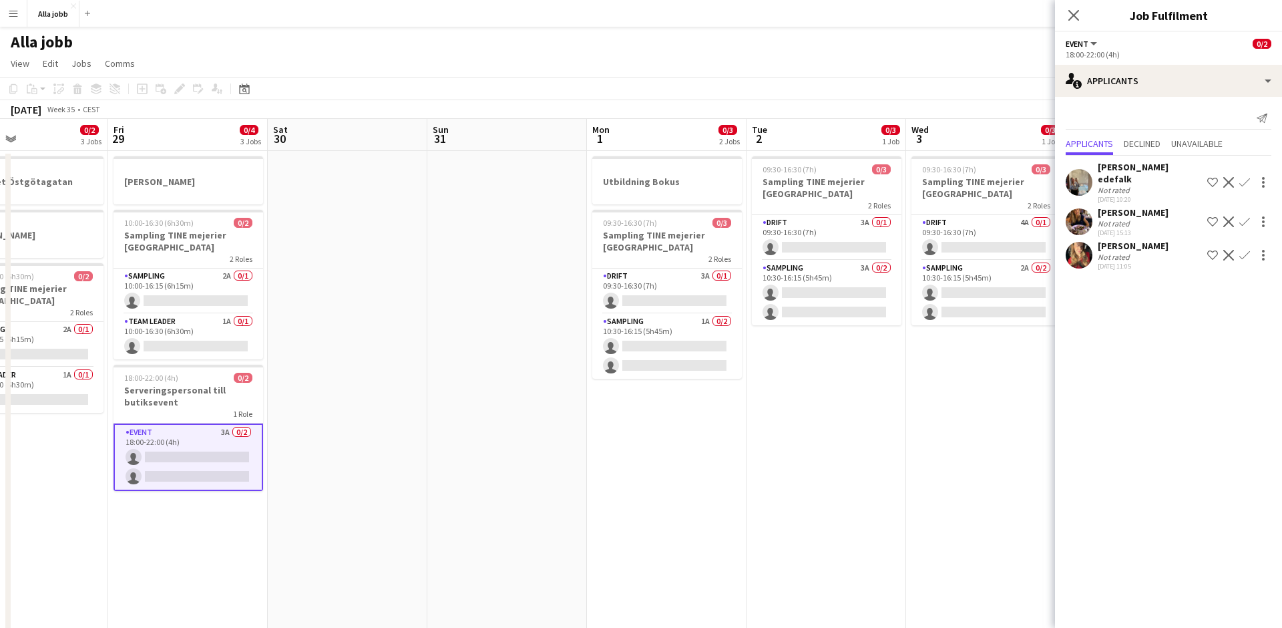
scroll to position [0, 615]
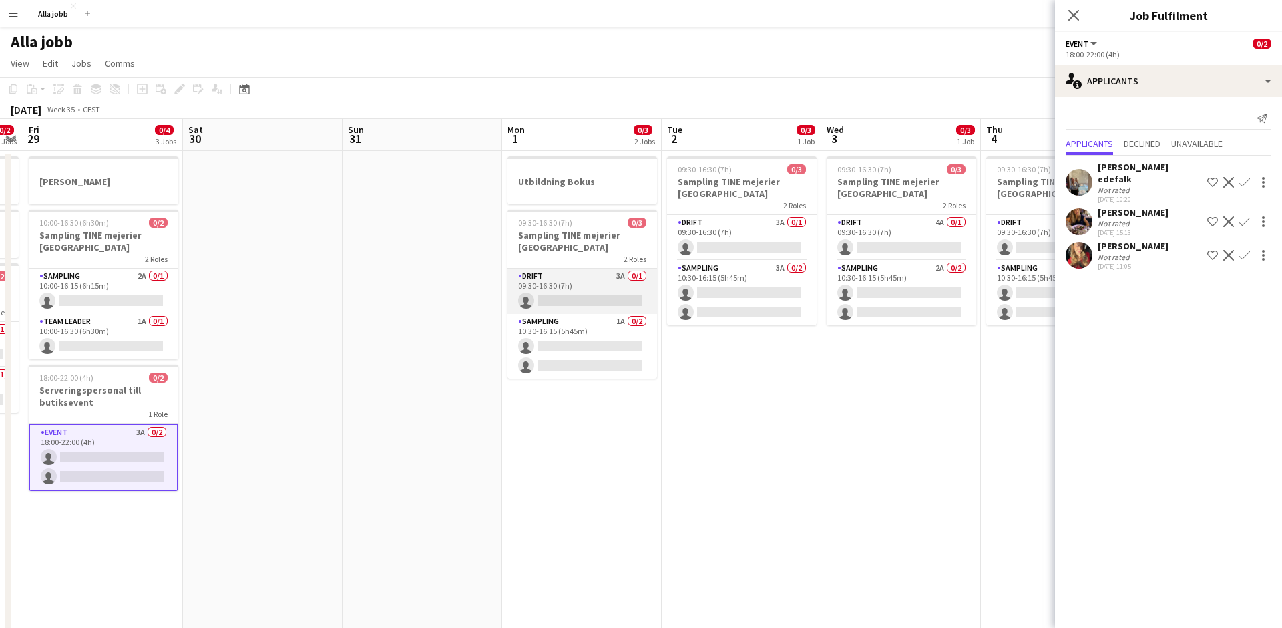
click at [609, 287] on app-card-role "Drift 3A 0/1 09:30-16:30 (7h) single-neutral-actions" at bounding box center [582, 290] width 150 height 45
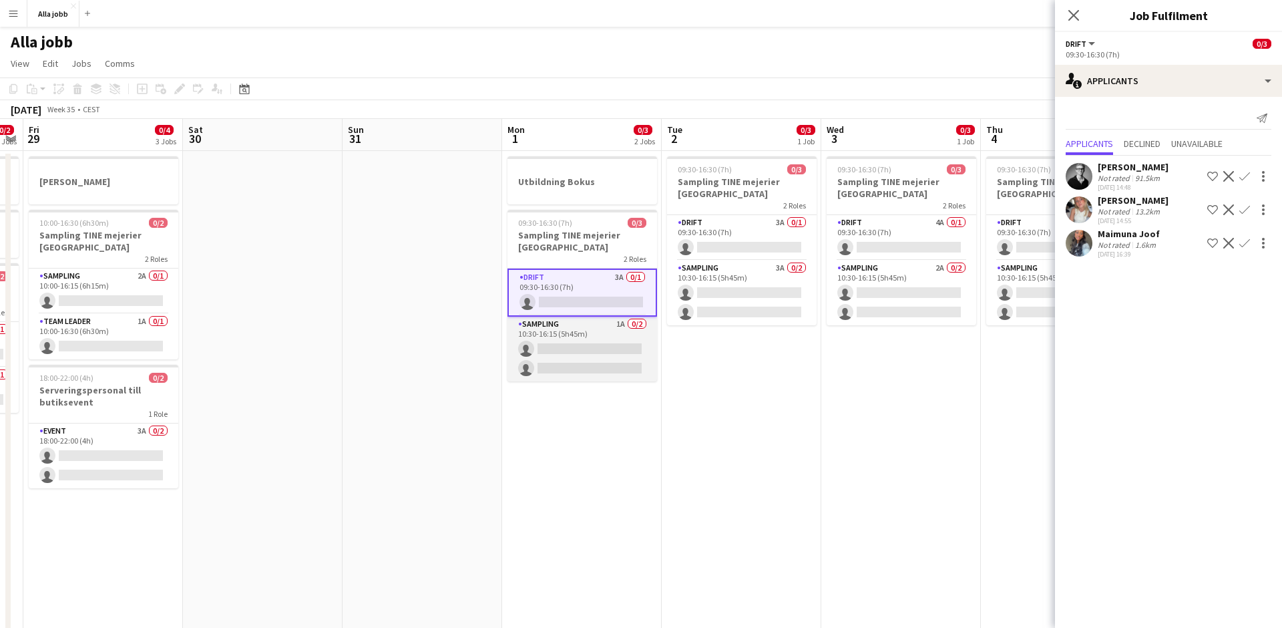
click at [610, 347] on app-card-role "Sampling 1A 0/2 10:30-16:15 (5h45m) single-neutral-actions single-neutral-actio…" at bounding box center [582, 348] width 150 height 65
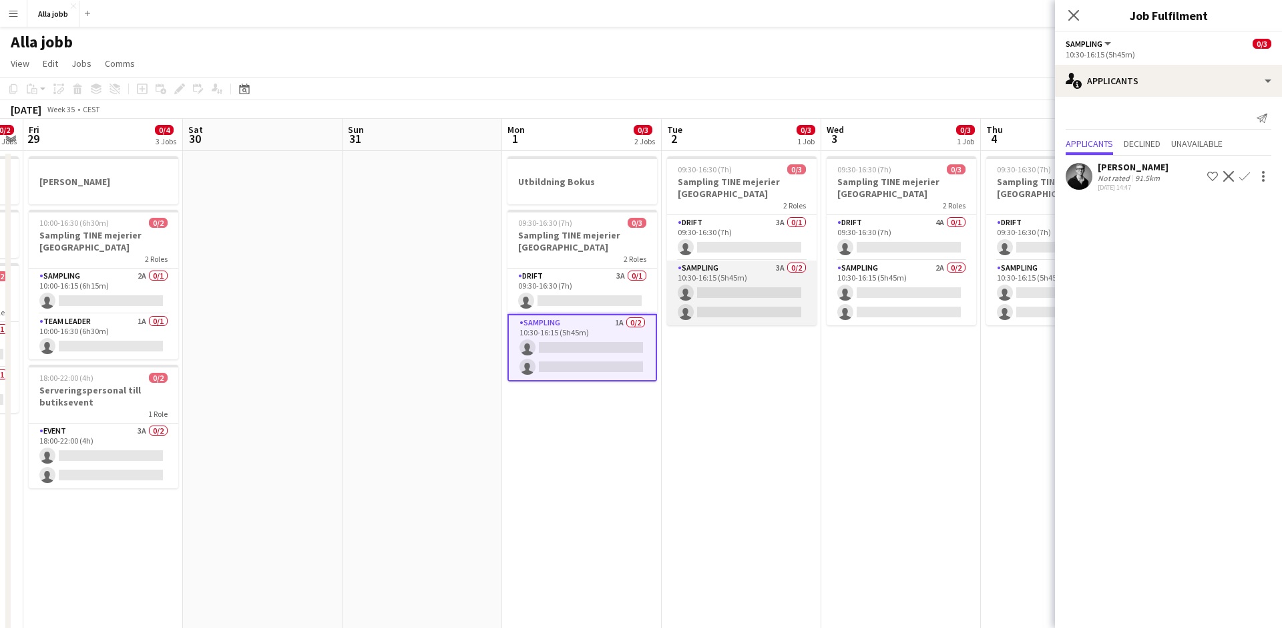
click at [739, 280] on app-card-role "Sampling 3A 0/2 10:30-16:15 (5h45m) single-neutral-actions single-neutral-actio…" at bounding box center [742, 292] width 150 height 65
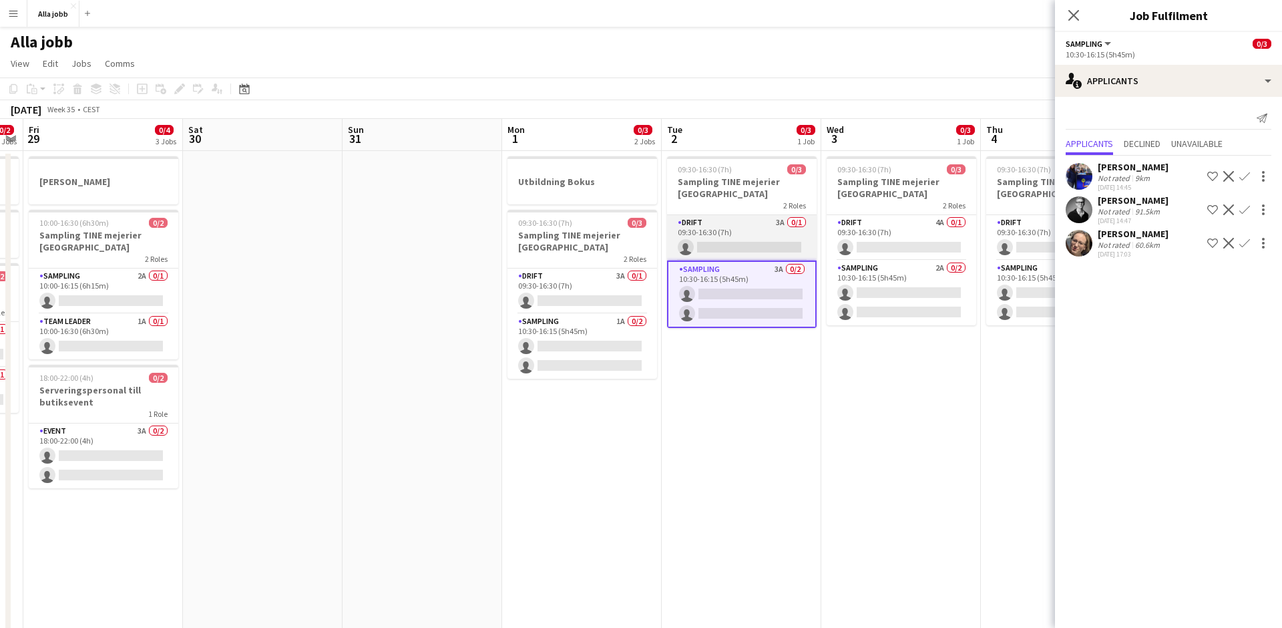
click at [734, 226] on app-card-role "Drift 3A 0/1 09:30-16:30 (7h) single-neutral-actions" at bounding box center [742, 237] width 150 height 45
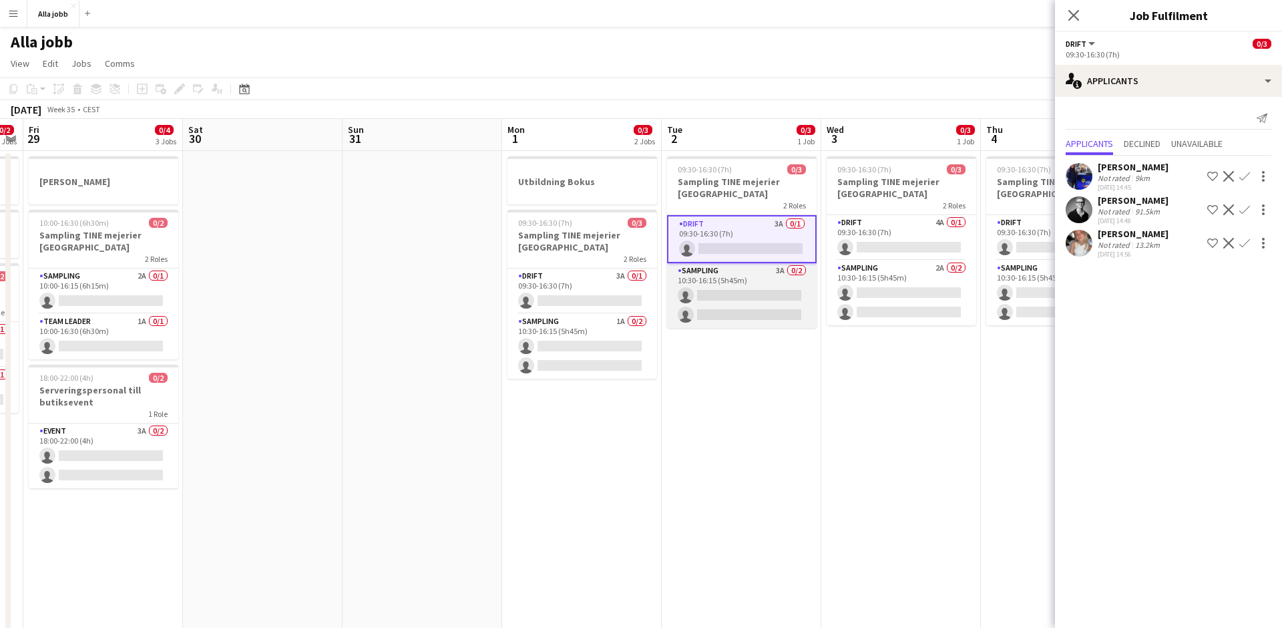
scroll to position [0, 486]
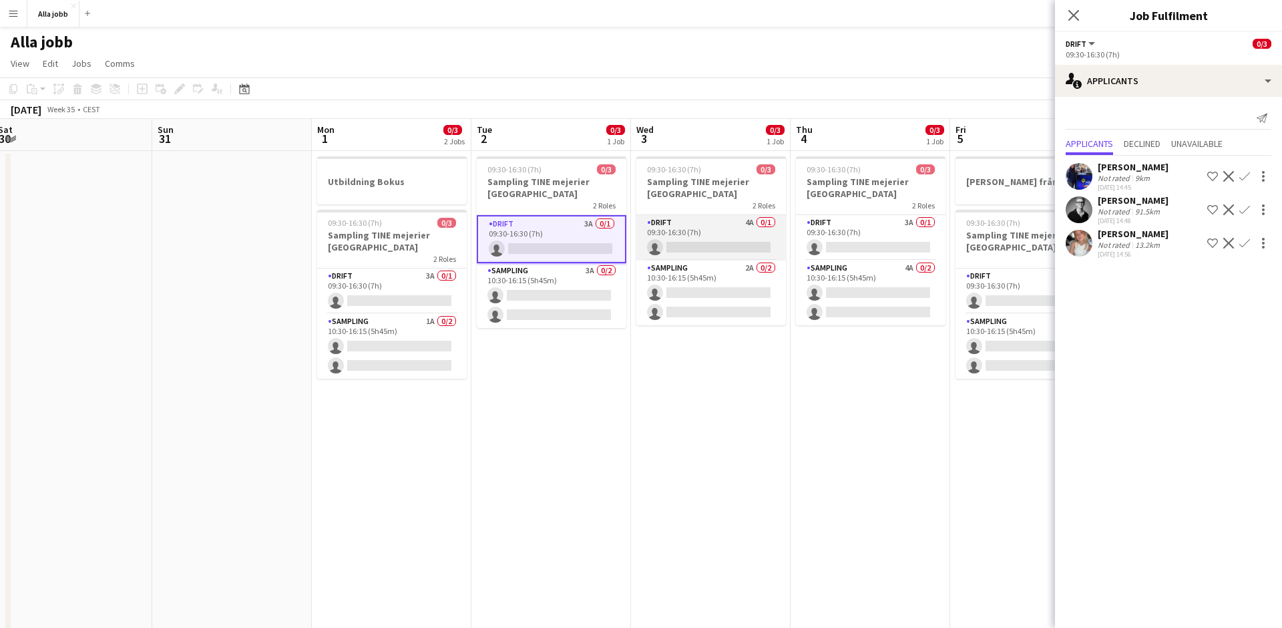
click at [710, 224] on app-card-role "Drift 4A 0/1 09:30-16:30 (7h) single-neutral-actions" at bounding box center [711, 237] width 150 height 45
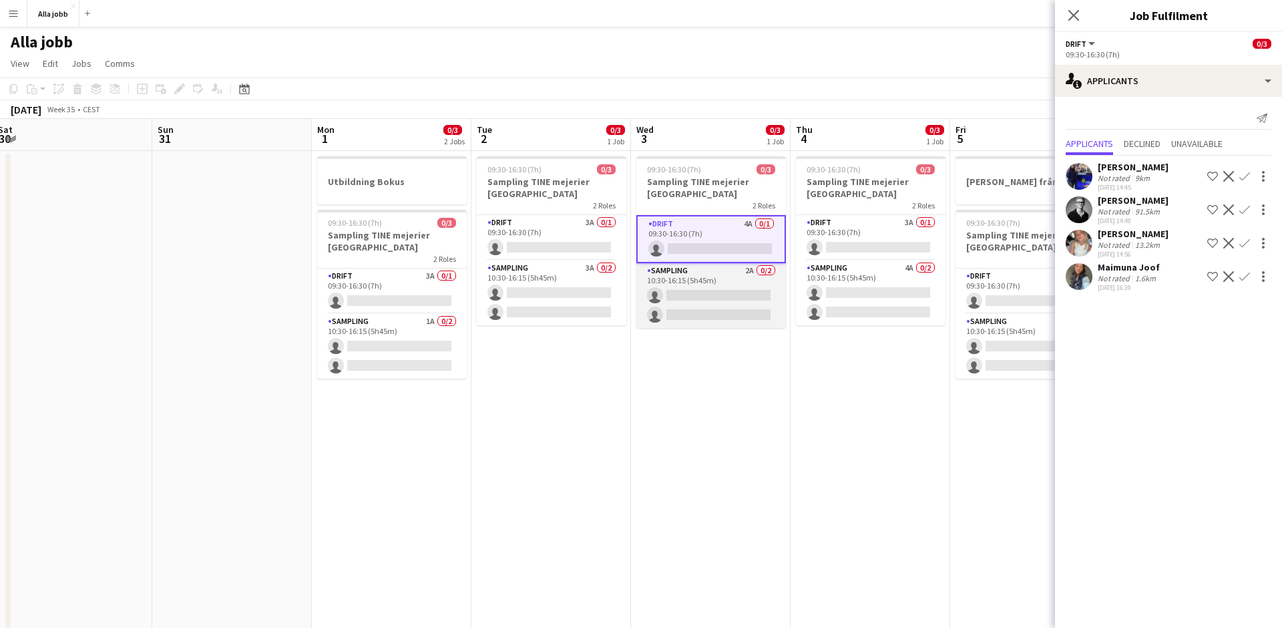
click at [712, 290] on app-card-role "Sampling 2A 0/2 10:30-16:15 (5h45m) single-neutral-actions single-neutral-actio…" at bounding box center [711, 295] width 150 height 65
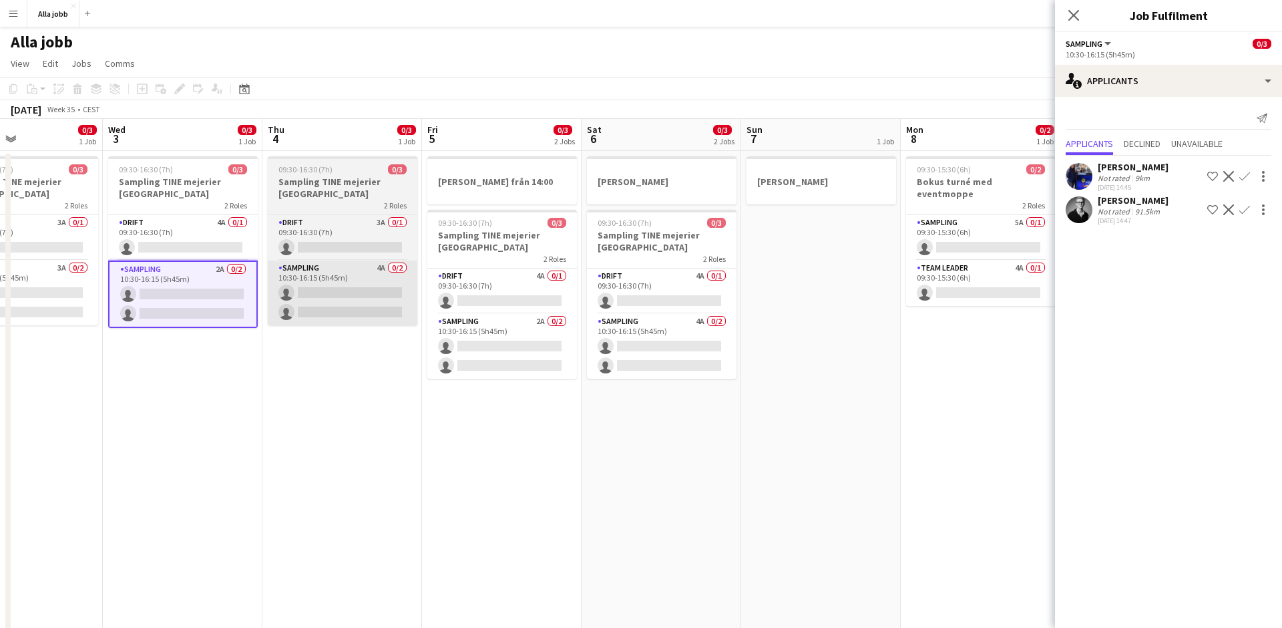
scroll to position [0, 424]
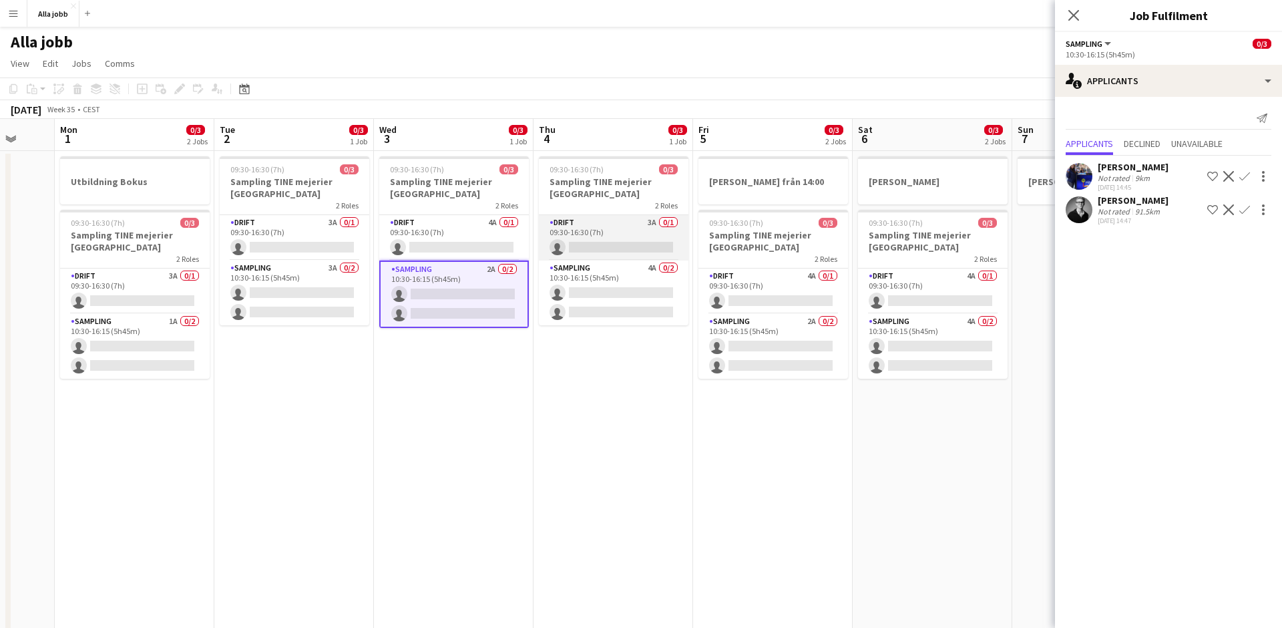
click at [647, 235] on app-card-role "Drift 3A 0/1 09:30-16:30 (7h) single-neutral-actions" at bounding box center [614, 237] width 150 height 45
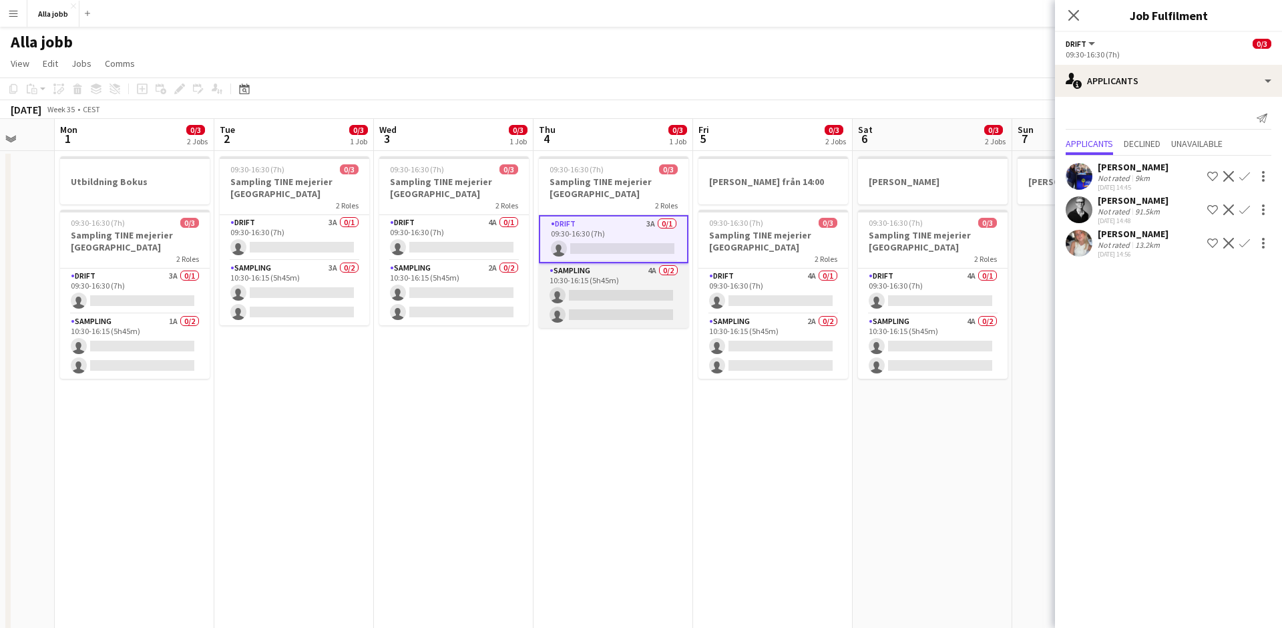
click at [648, 285] on app-card-role "Sampling 4A 0/2 10:30-16:15 (5h45m) single-neutral-actions single-neutral-actio…" at bounding box center [614, 295] width 150 height 65
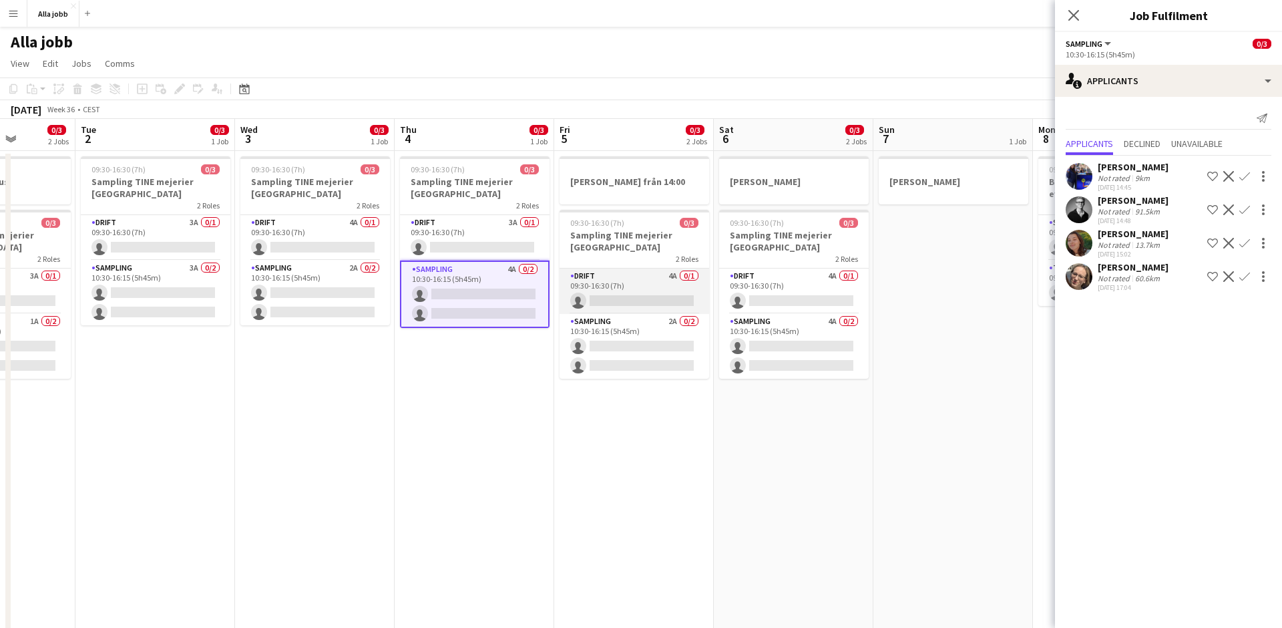
scroll to position [0, 573]
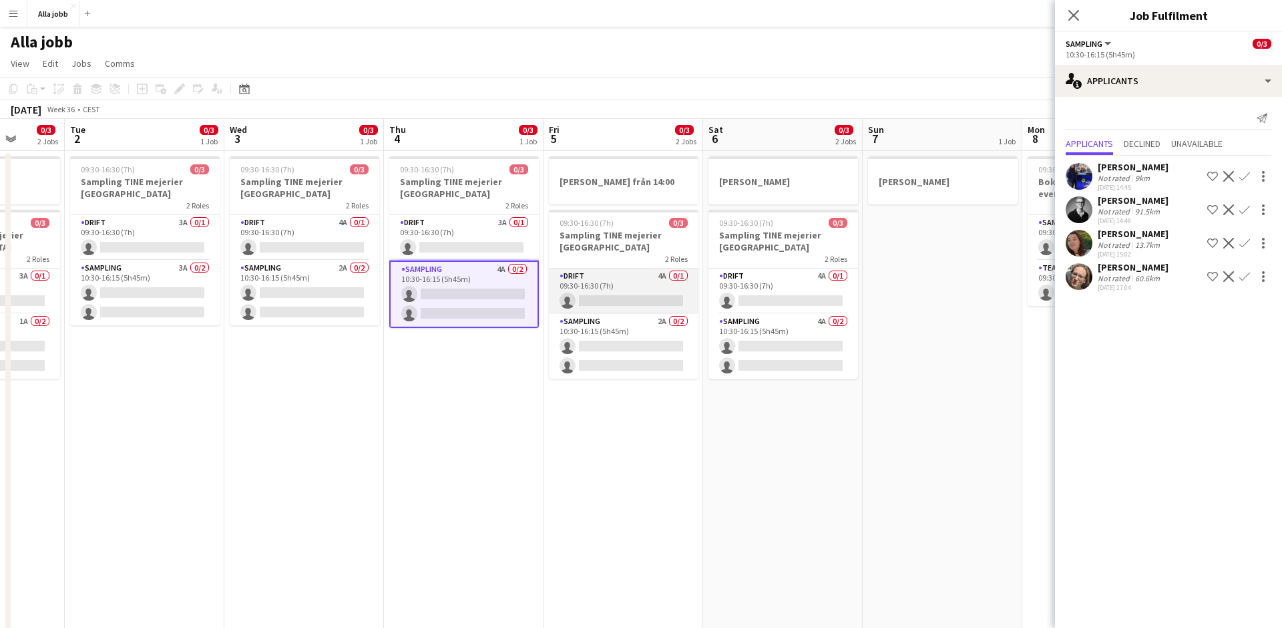
click at [636, 278] on app-card-role "Drift 4A 0/1 09:30-16:30 (7h) single-neutral-actions" at bounding box center [624, 290] width 150 height 45
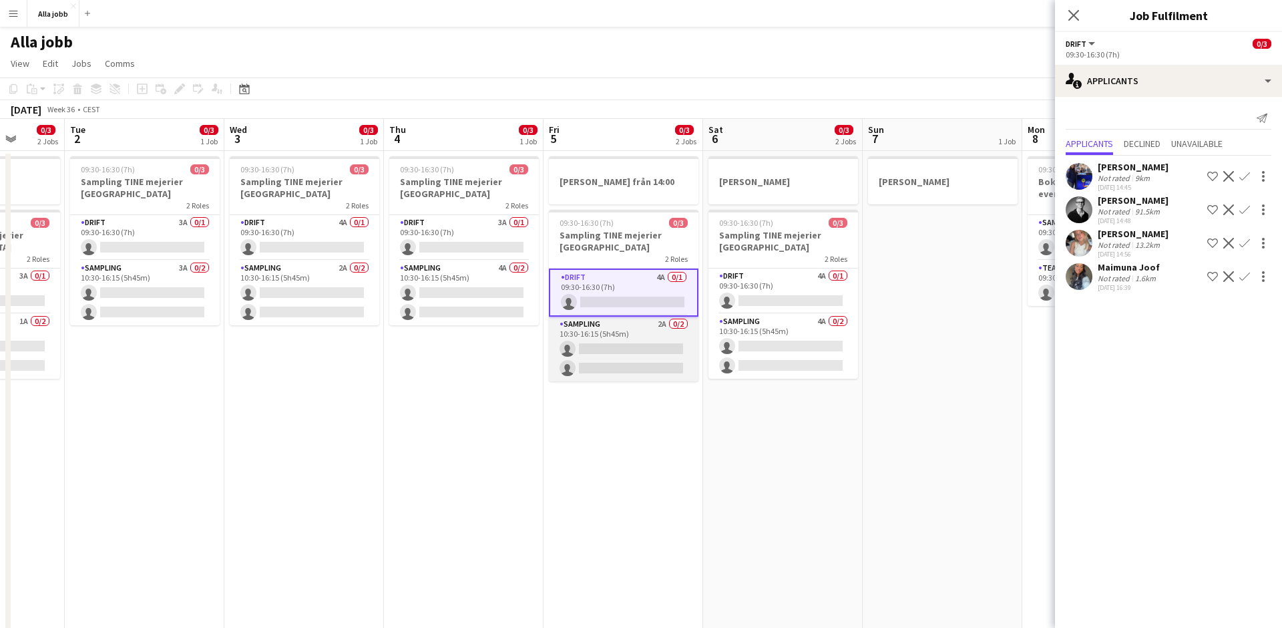
click at [636, 332] on app-card-role "Sampling 2A 0/2 10:30-16:15 (5h45m) single-neutral-actions single-neutral-actio…" at bounding box center [624, 348] width 150 height 65
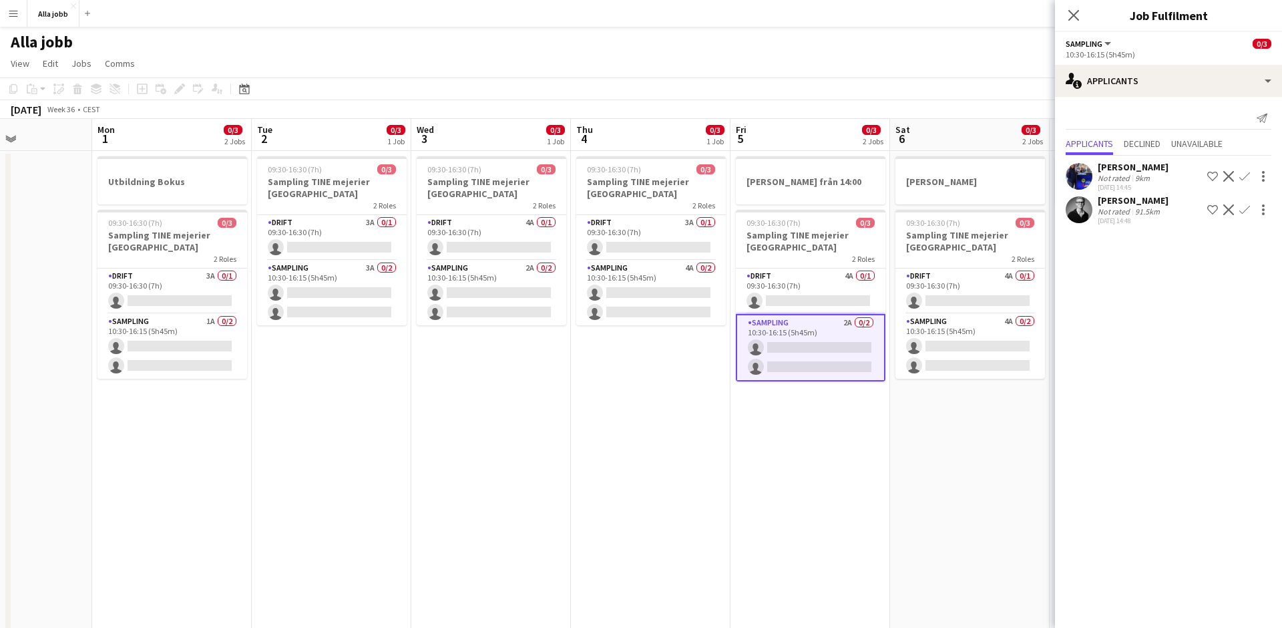
scroll to position [0, 459]
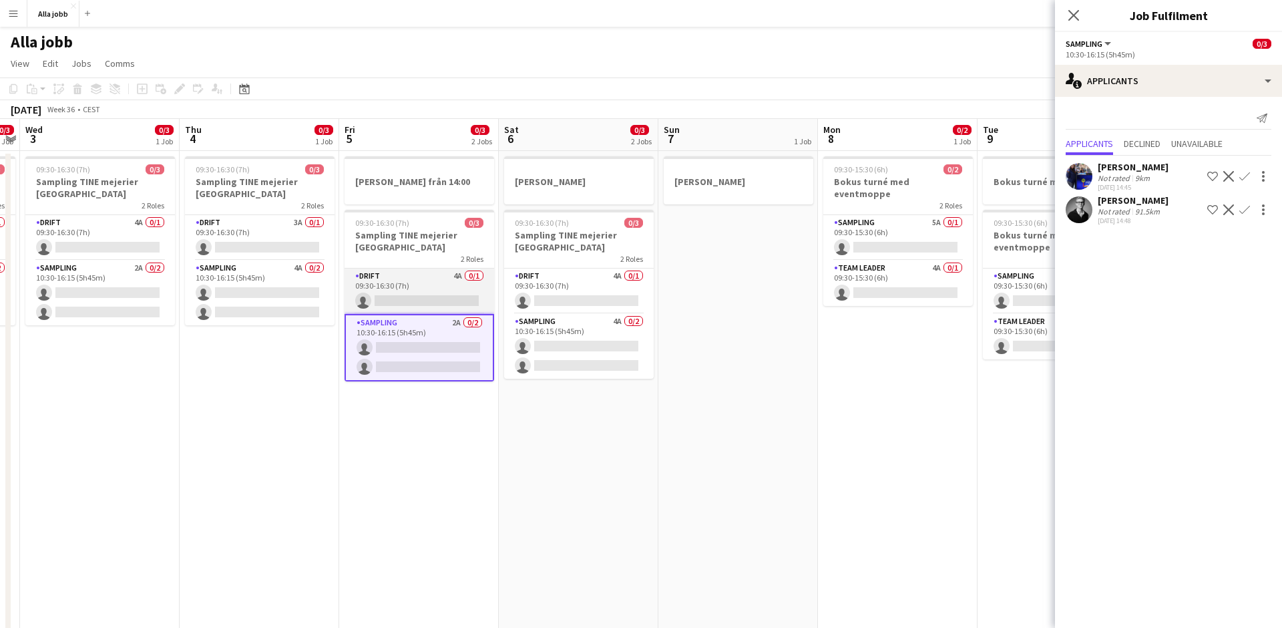
click at [436, 292] on app-card-role "Drift 4A 0/1 09:30-16:30 (7h) single-neutral-actions" at bounding box center [419, 290] width 150 height 45
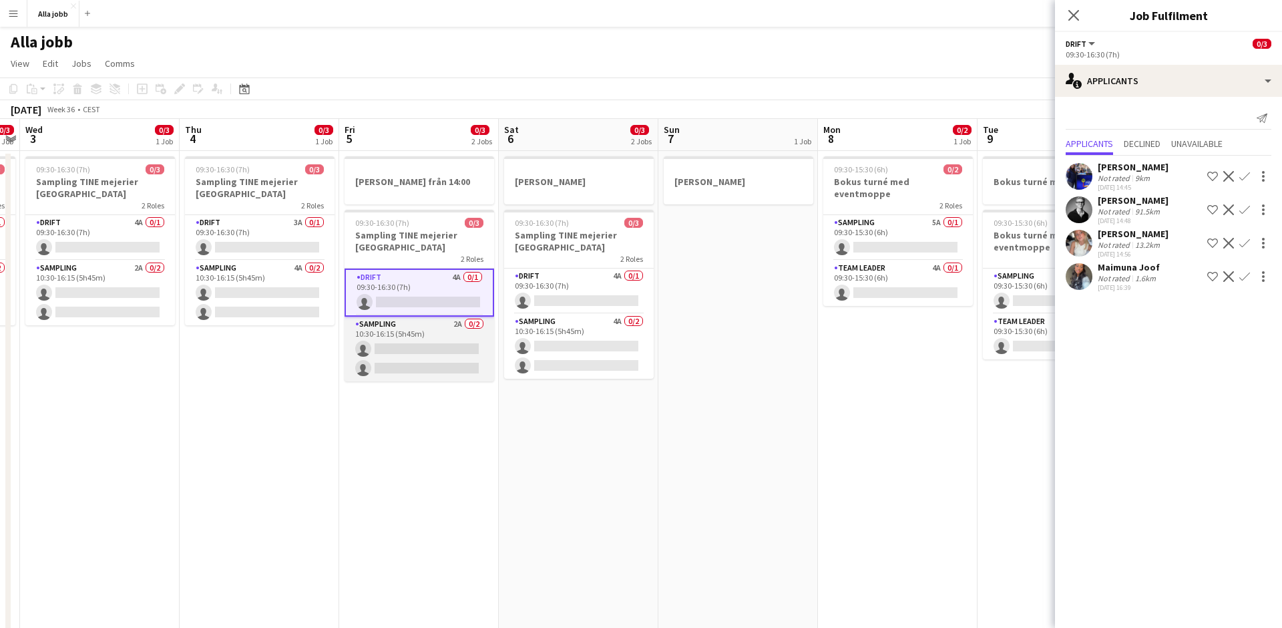
click at [443, 331] on app-card-role "Sampling 2A 0/2 10:30-16:15 (5h45m) single-neutral-actions single-neutral-actio…" at bounding box center [419, 348] width 150 height 65
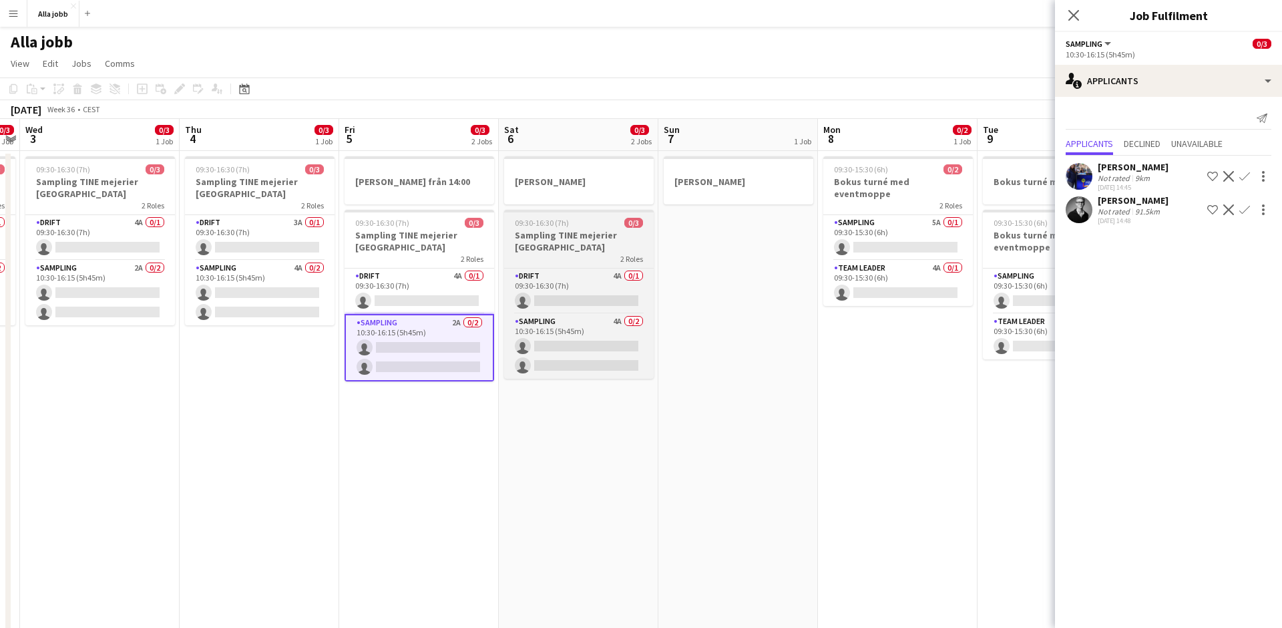
click at [584, 266] on app-job-card "09:30-16:30 (7h) 0/3 Sampling TINE mejerier Stockholm 2 Roles Drift 4A 0/1 09:3…" at bounding box center [579, 294] width 150 height 169
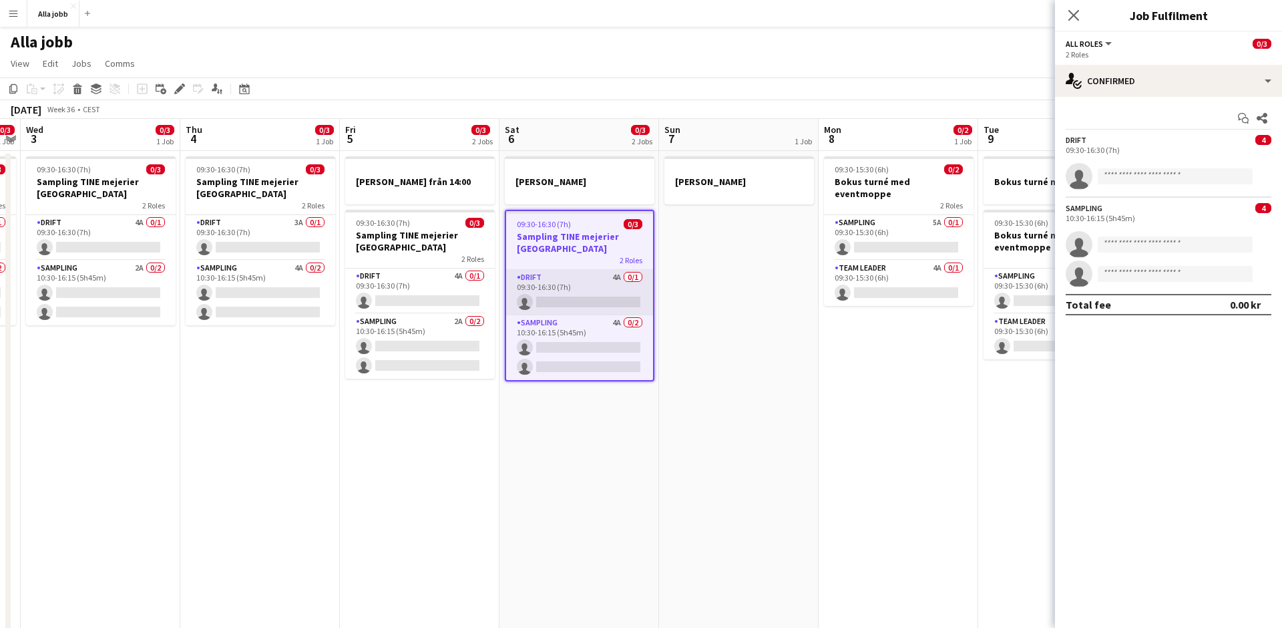
click at [573, 291] on app-card-role "Drift 4A 0/1 09:30-16:30 (7h) single-neutral-actions" at bounding box center [579, 292] width 147 height 45
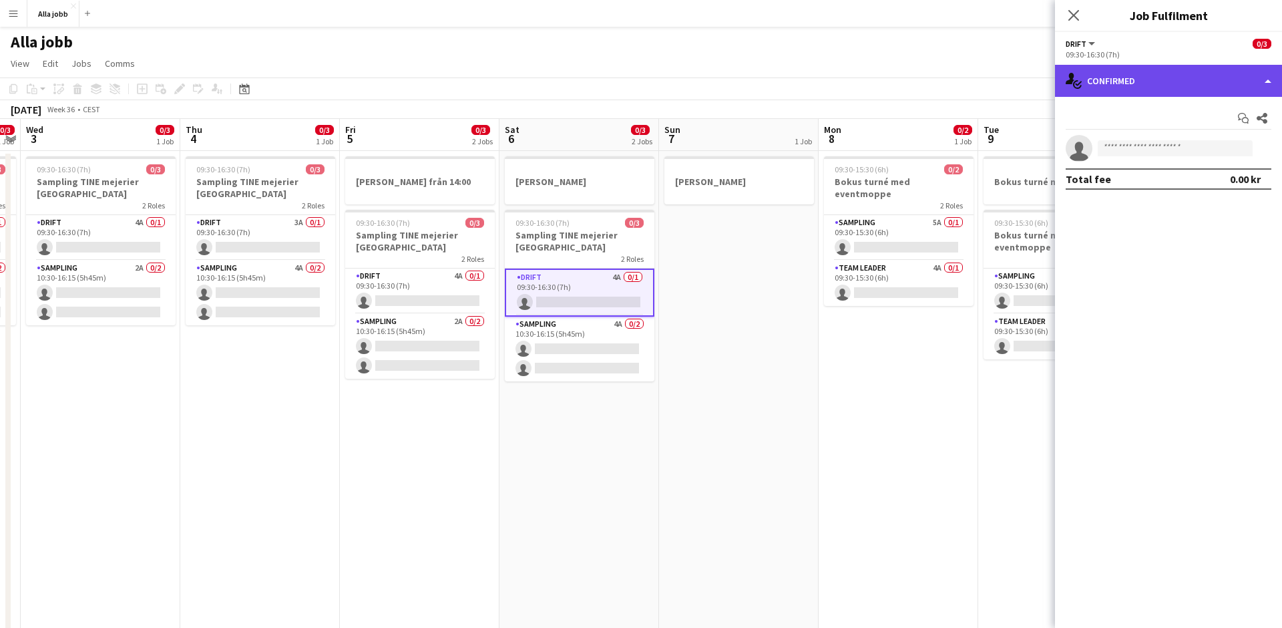
click at [1094, 76] on div "single-neutral-actions-check-2 Confirmed" at bounding box center [1168, 81] width 227 height 32
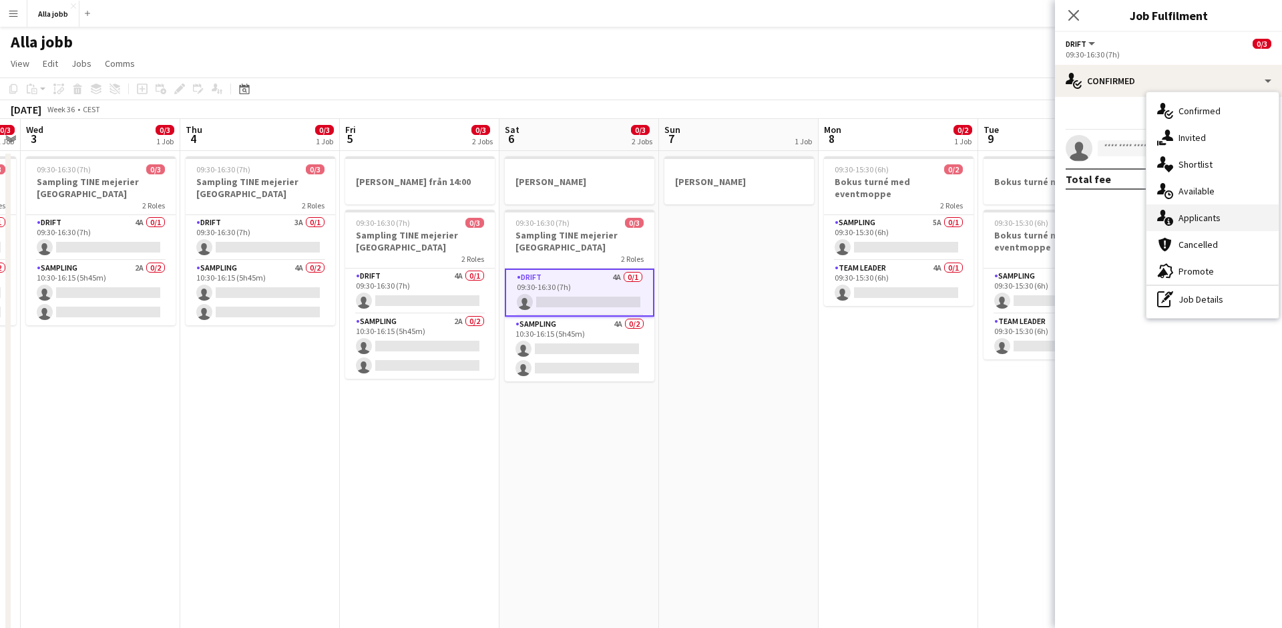
click at [1196, 214] on div "single-neutral-actions-information Applicants" at bounding box center [1212, 217] width 132 height 27
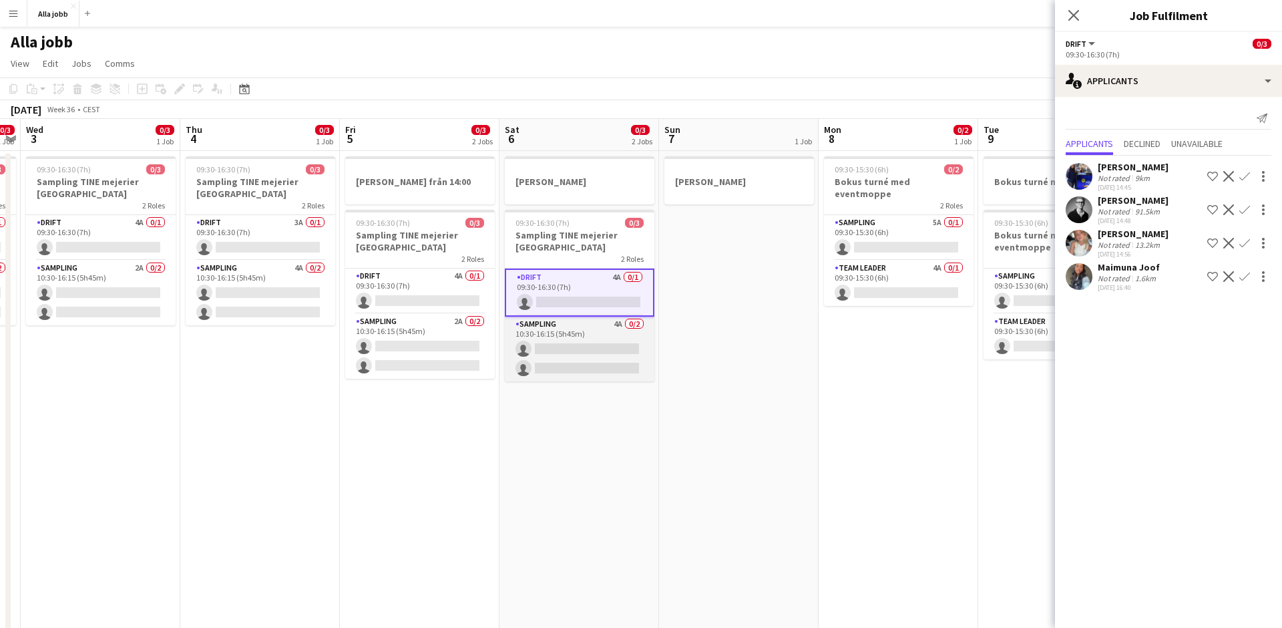
click at [548, 328] on app-card-role "Sampling 4A 0/2 10:30-16:15 (5h45m) single-neutral-actions single-neutral-actio…" at bounding box center [580, 348] width 150 height 65
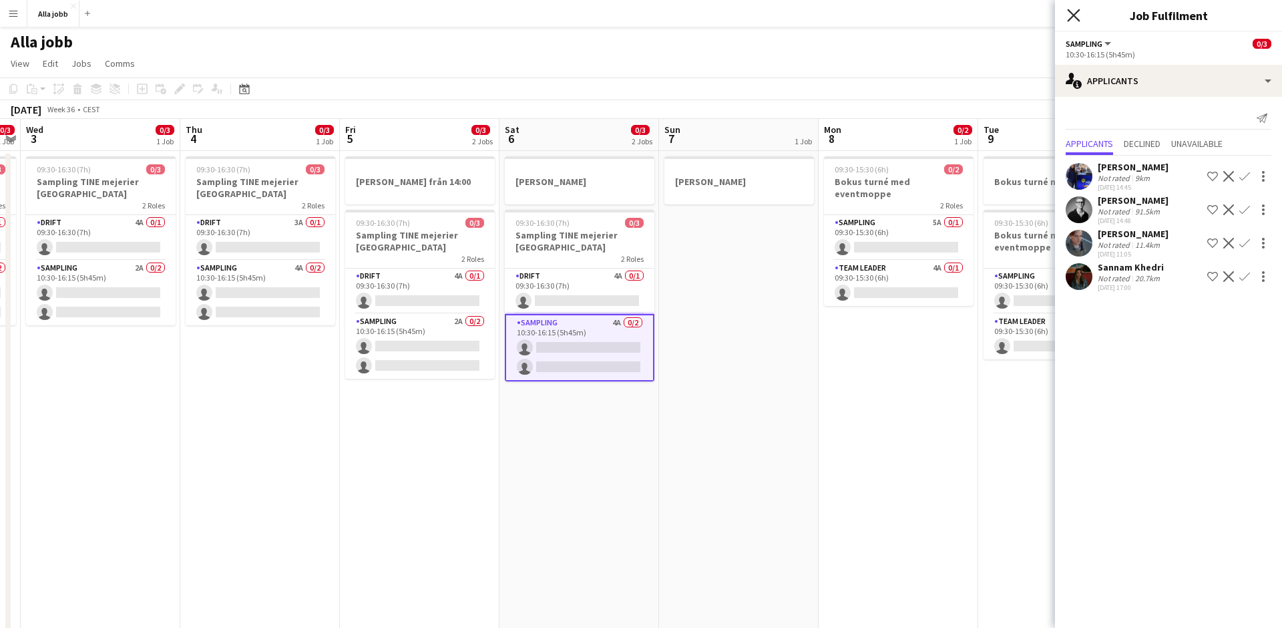
click at [1072, 19] on icon "Close pop-in" at bounding box center [1073, 15] width 13 height 13
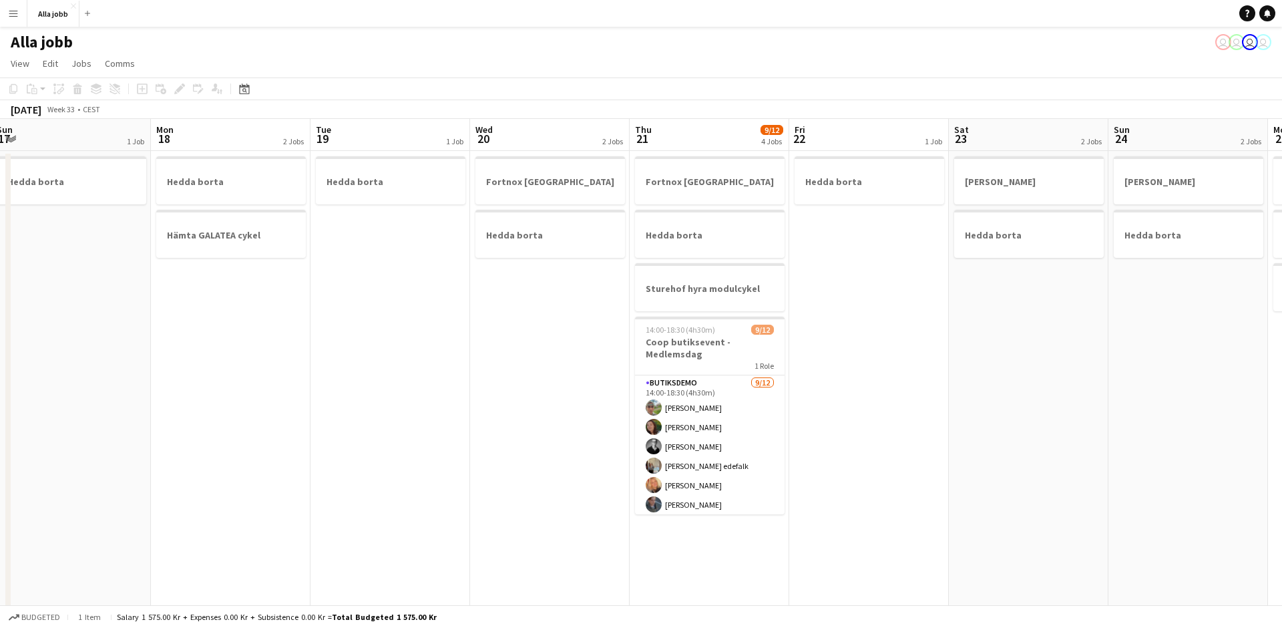
scroll to position [0, 326]
click at [684, 395] on app-card-role "Butiksdemo [DATE] 14:00-18:30 (4h30m) [PERSON_NAME] [PERSON_NAME] [PERSON_NAME]…" at bounding box center [712, 504] width 150 height 258
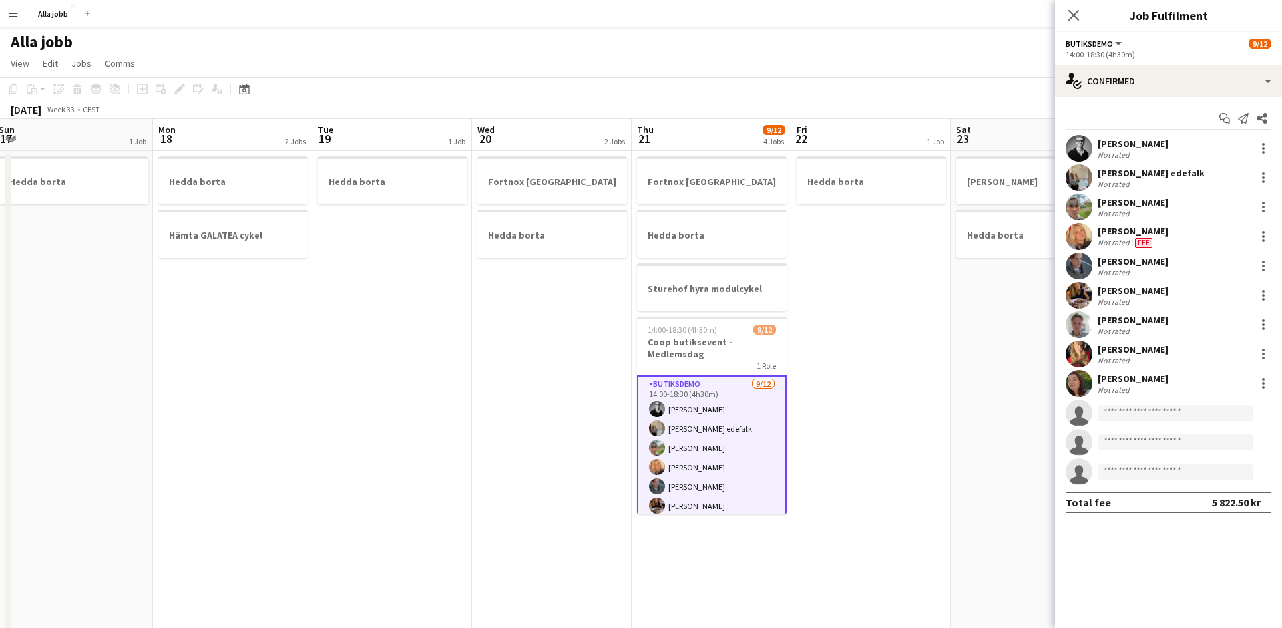
click at [1082, 204] on app-user-avatar at bounding box center [1079, 207] width 27 height 27
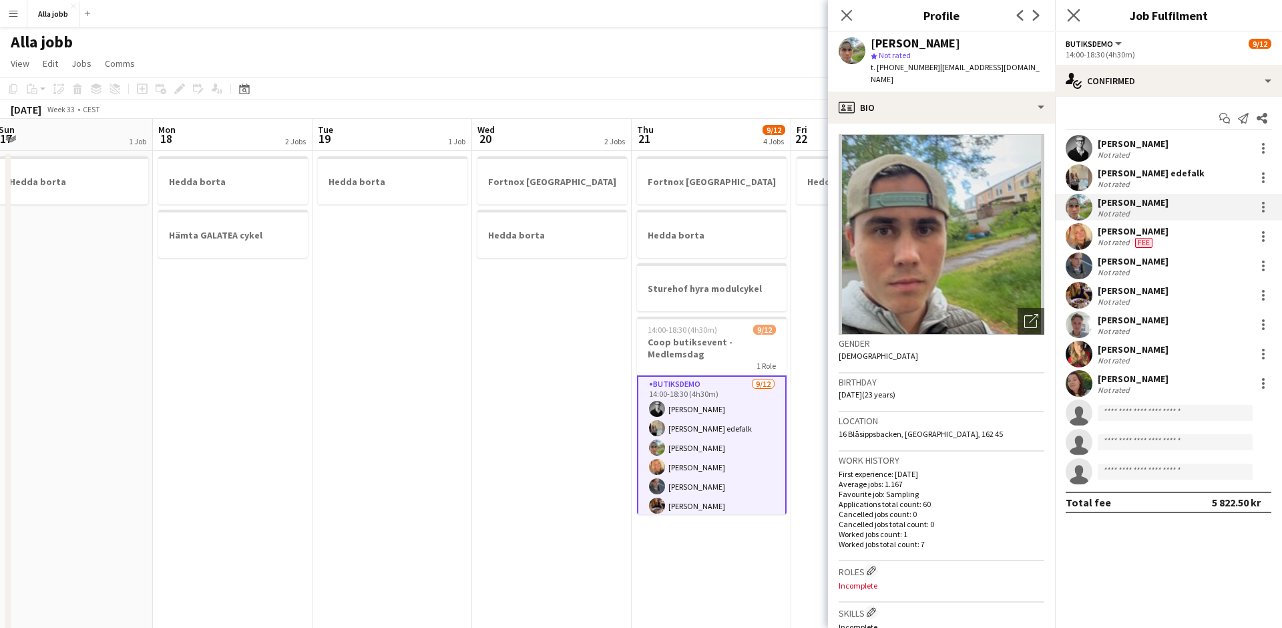
click at [1072, 22] on app-icon "Close pop-in" at bounding box center [1073, 15] width 19 height 19
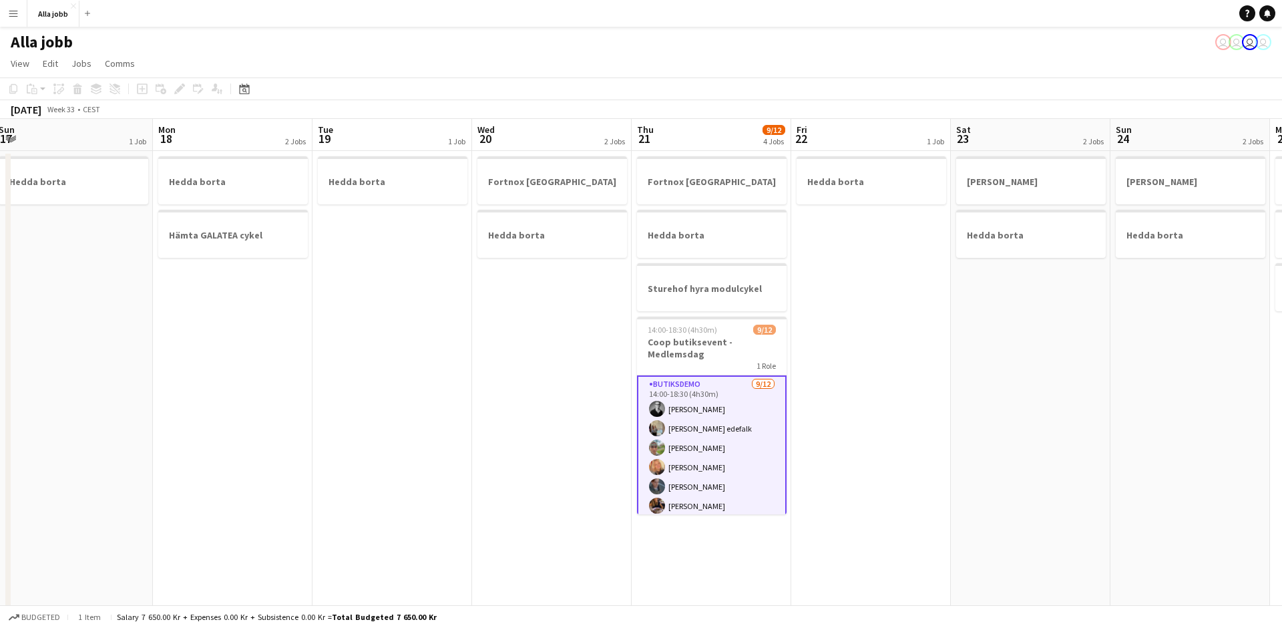
click at [732, 399] on app-card-role "Butiksdemo [DATE] 14:00-18:30 (4h30m) [PERSON_NAME] [PERSON_NAME] [PERSON_NAME]…" at bounding box center [712, 505] width 150 height 261
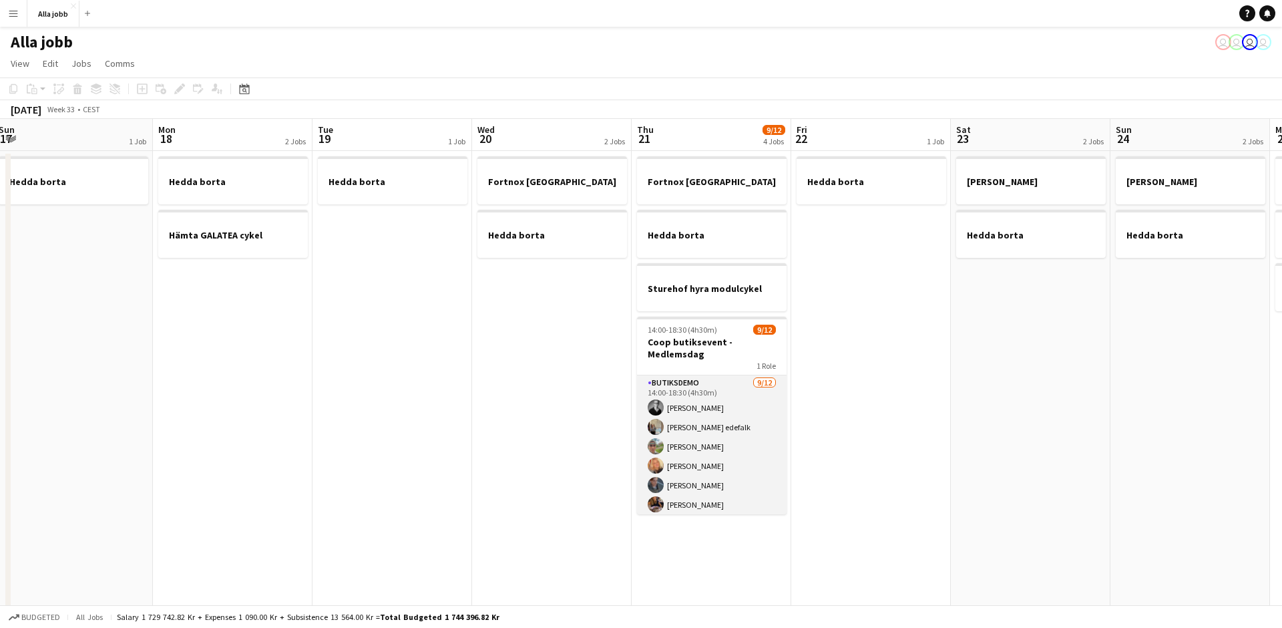
click at [732, 399] on app-card-role "Butiksdemo [DATE] 14:00-18:30 (4h30m) [PERSON_NAME] [PERSON_NAME] [PERSON_NAME]…" at bounding box center [712, 504] width 150 height 258
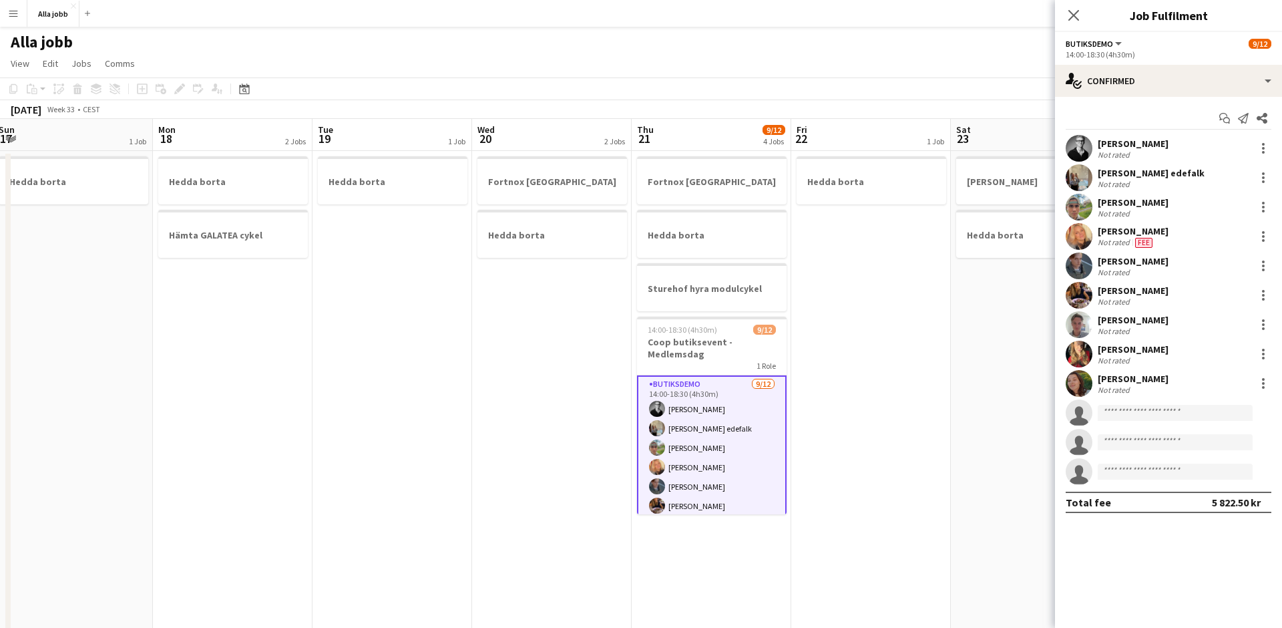
click at [951, 469] on app-date-cell "[PERSON_NAME] borta" at bounding box center [1031, 554] width 160 height 806
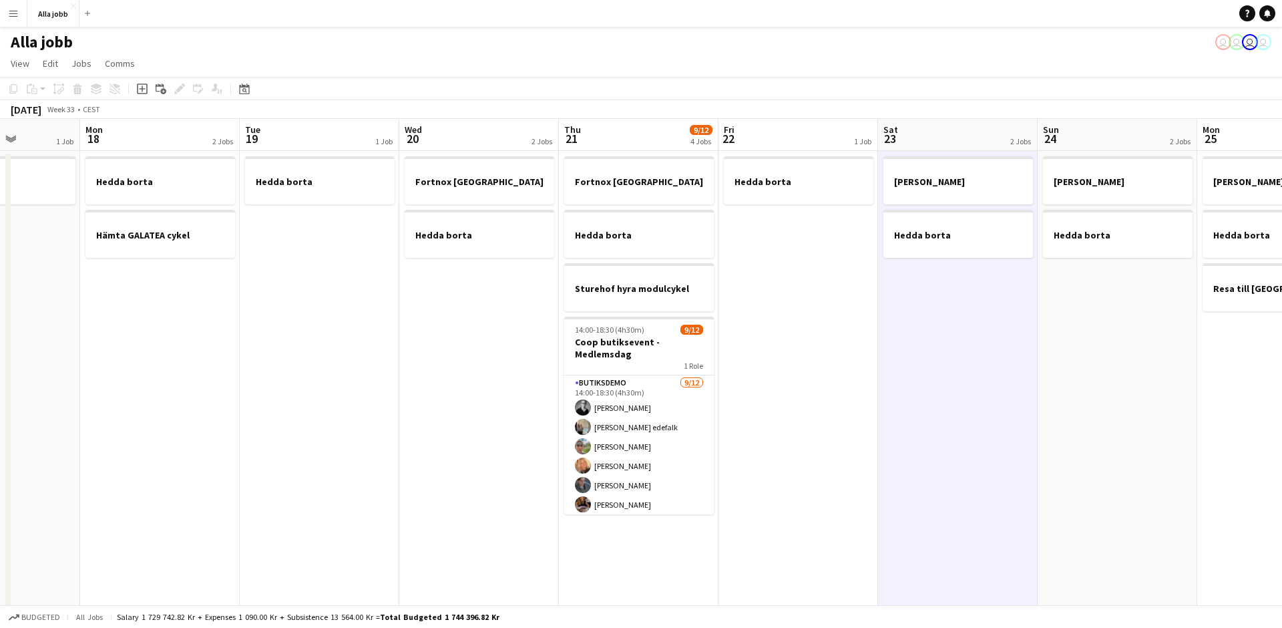
scroll to position [0, 393]
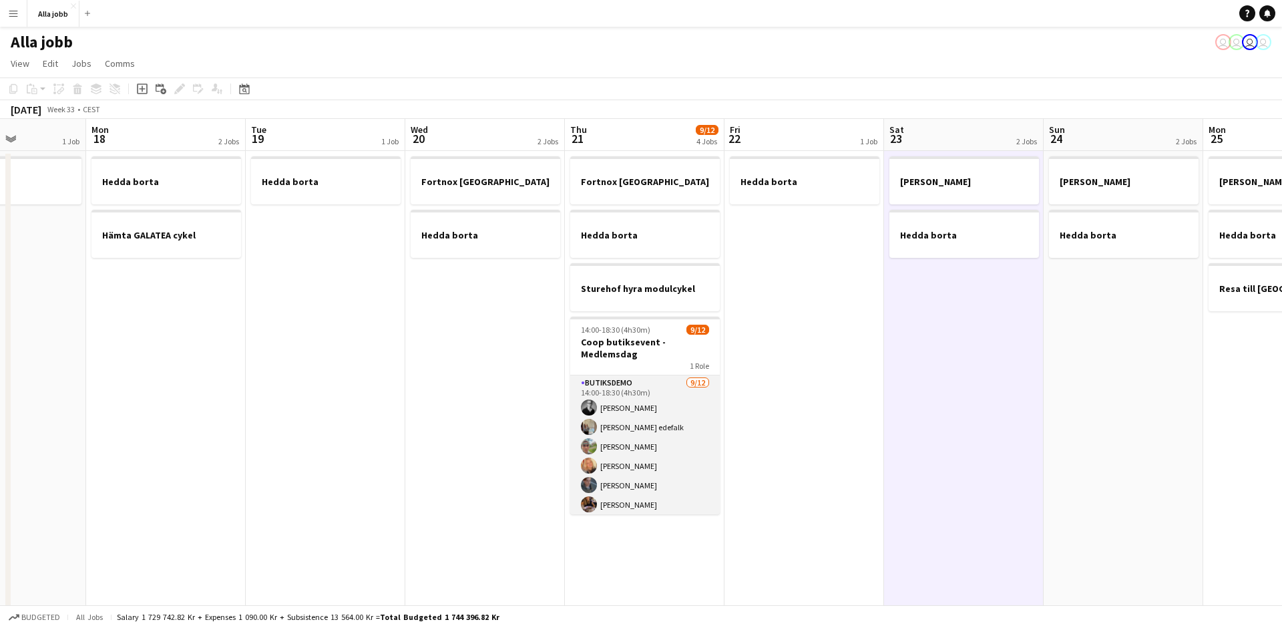
click at [604, 383] on app-card-role "Butiksdemo [DATE] 14:00-18:30 (4h30m) [PERSON_NAME] [PERSON_NAME] [PERSON_NAME]…" at bounding box center [645, 504] width 150 height 258
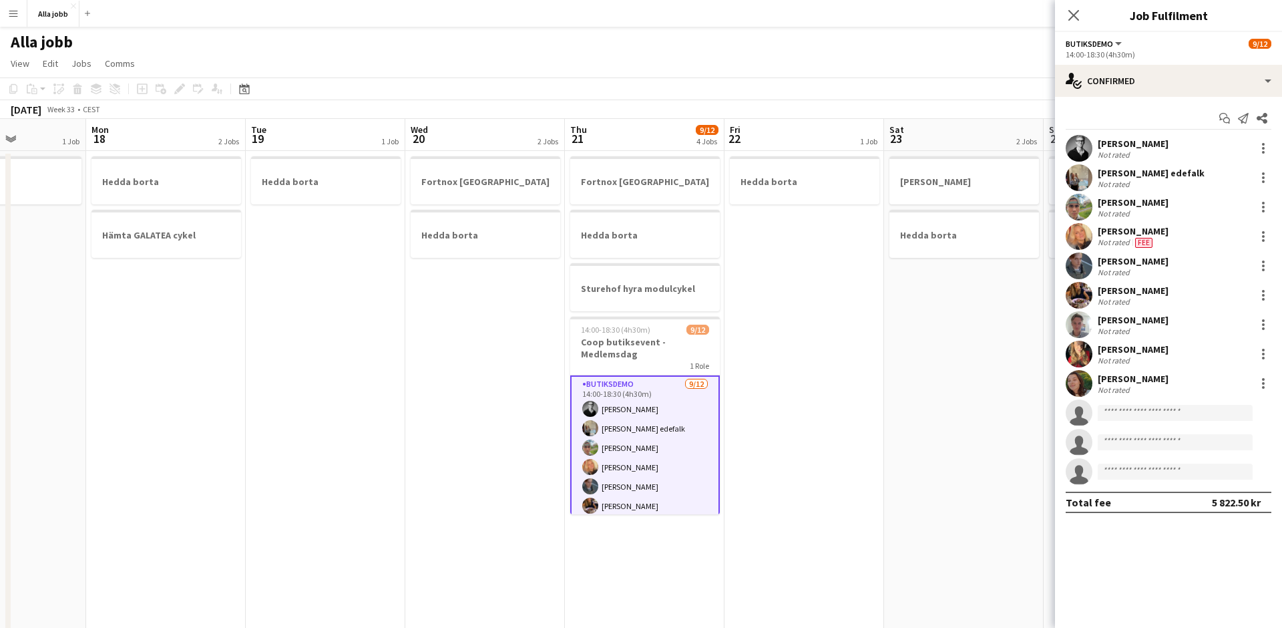
click at [1064, 16] on div "Close pop-in" at bounding box center [1073, 15] width 37 height 31
click at [1074, 17] on icon at bounding box center [1073, 15] width 13 height 13
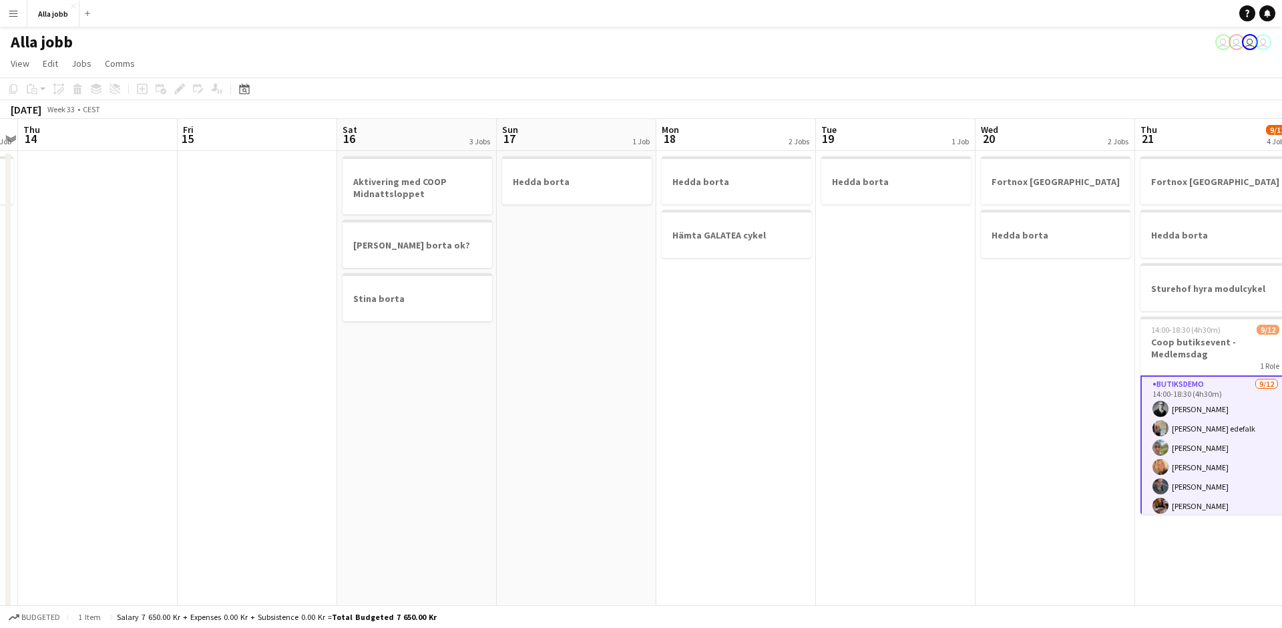
scroll to position [0, 636]
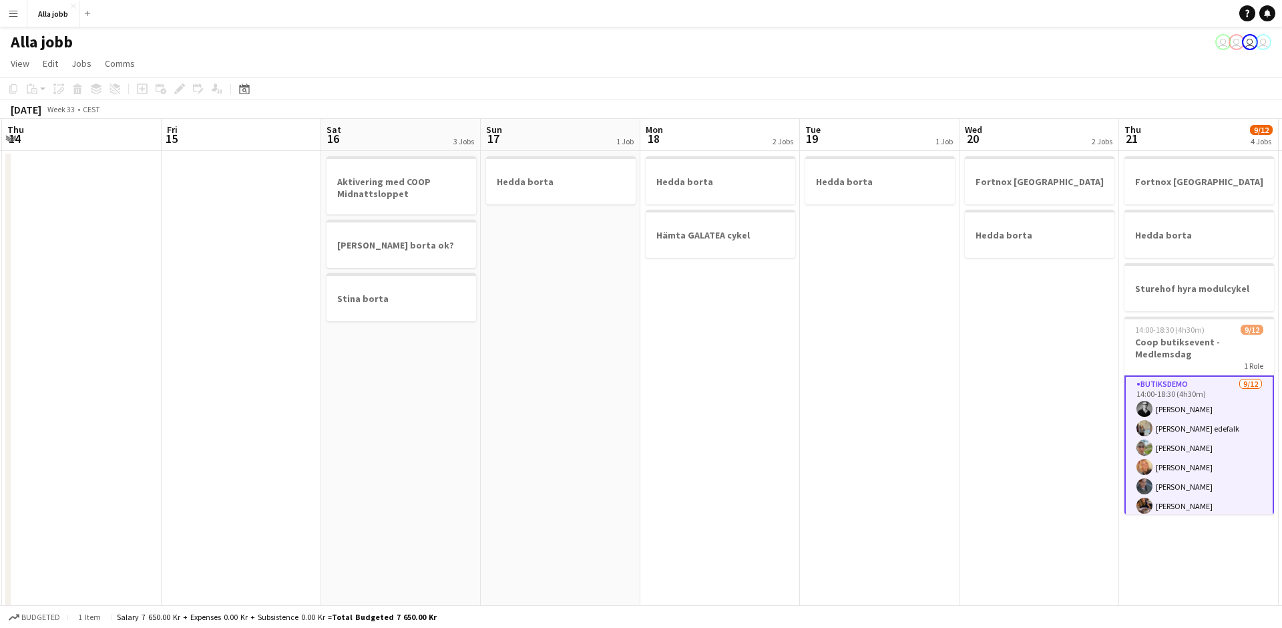
click at [389, 353] on app-date-cell "Aktivering med COOP Midnattsloppet Hedda borta ok? Stina borta" at bounding box center [401, 554] width 160 height 806
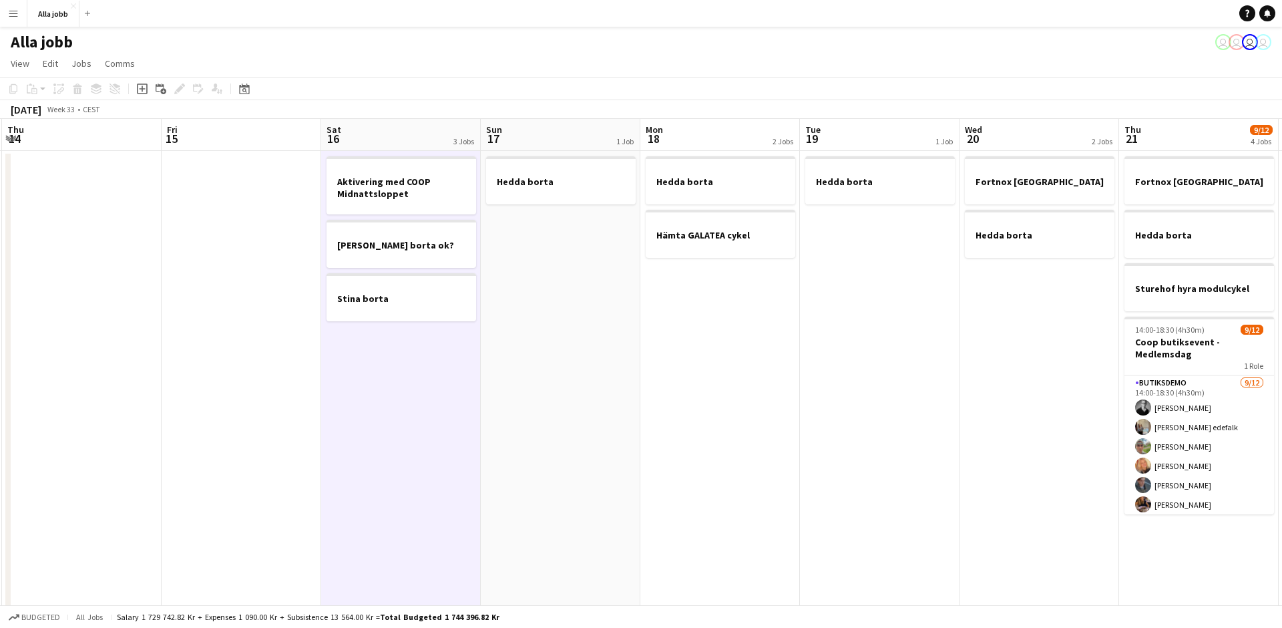
click at [389, 353] on app-date-cell "Aktivering med COOP Midnattsloppet Hedda borta ok? Stina borta" at bounding box center [401, 554] width 160 height 806
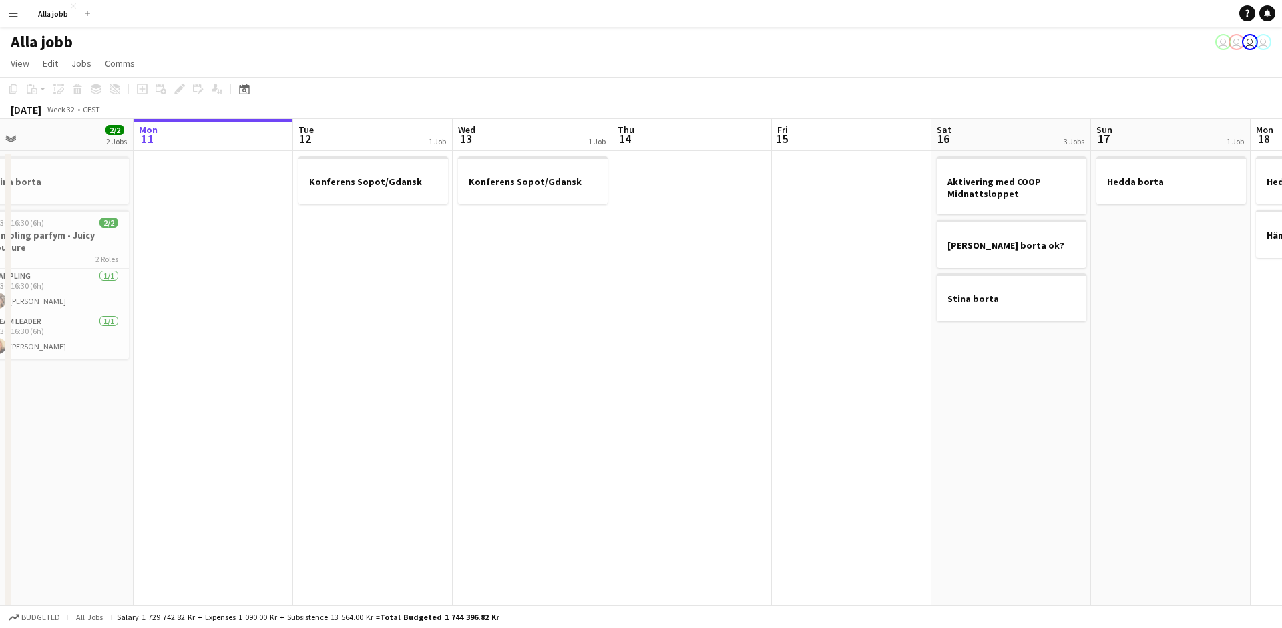
scroll to position [0, 340]
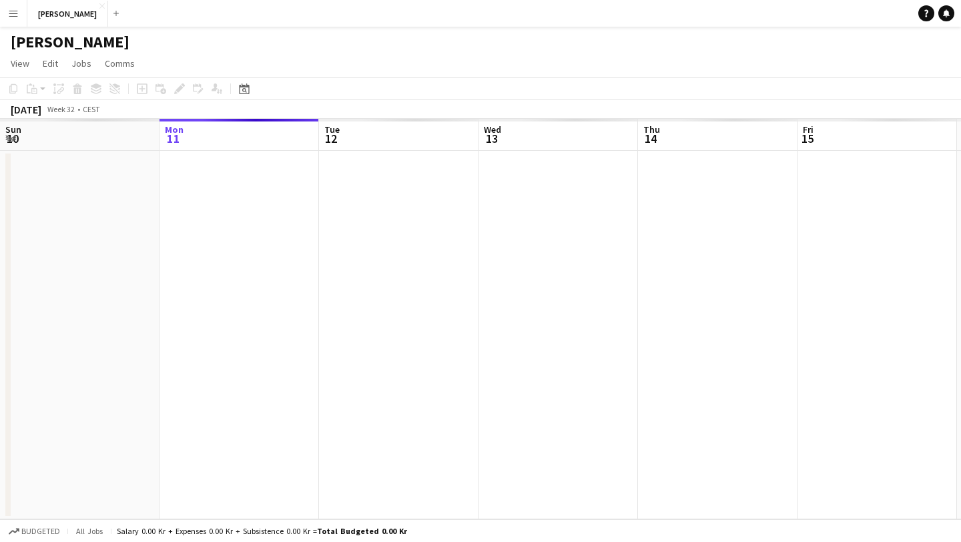
scroll to position [0, 319]
